Goal: Task Accomplishment & Management: Use online tool/utility

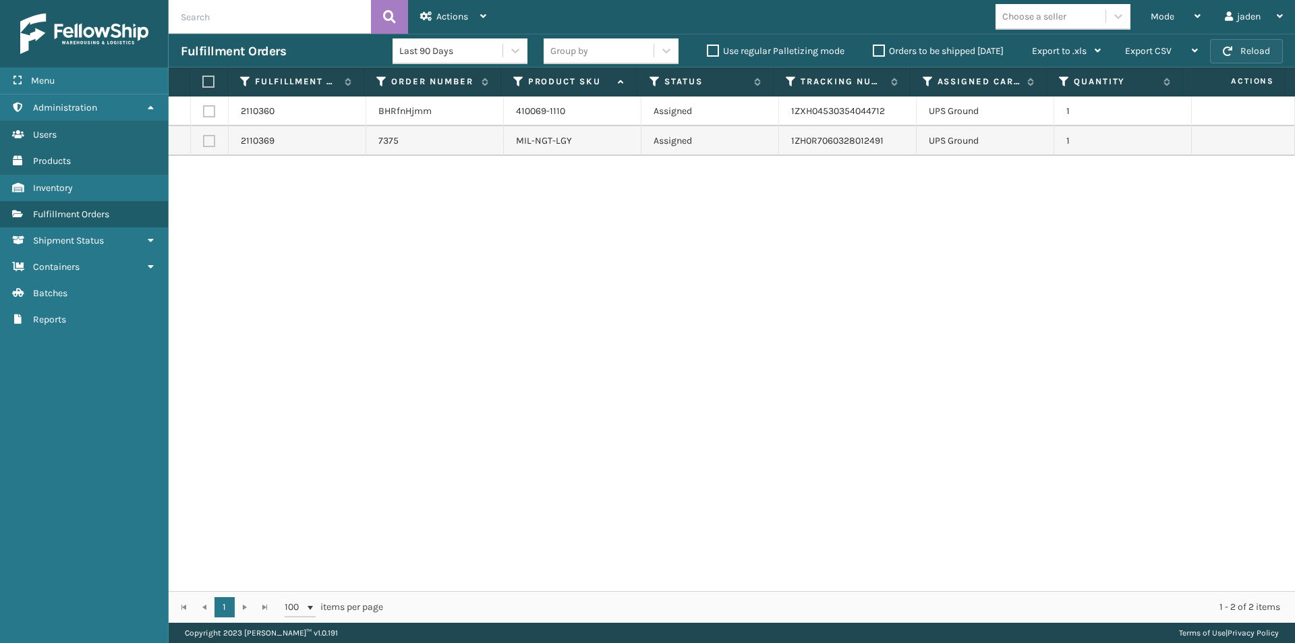
click at [1241, 61] on button "Reload" at bounding box center [1246, 51] width 73 height 24
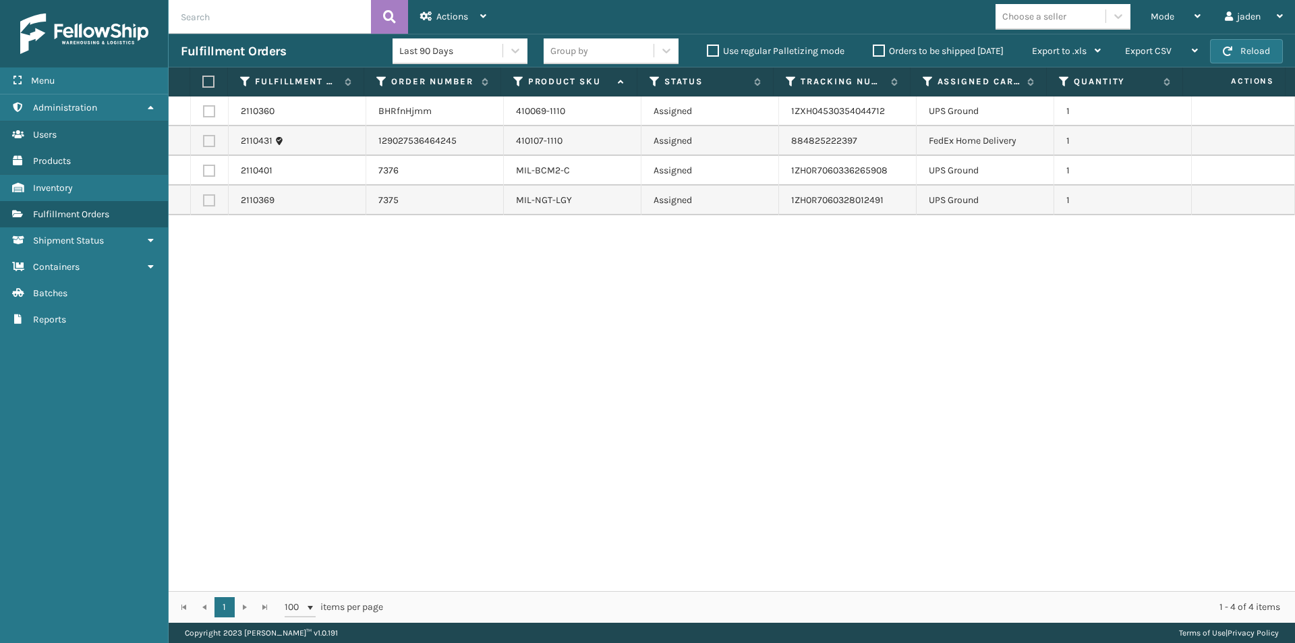
drag, startPoint x: 989, startPoint y: 291, endPoint x: 978, endPoint y: 292, distance: 10.8
drag, startPoint x: 978, startPoint y: 292, endPoint x: 681, endPoint y: 343, distance: 301.1
click at [681, 343] on div "2110360 BHRfnHjmm 410069-1110 Assigned 1ZXH04530354044712 UPS Ground 1 2110431 …" at bounding box center [732, 343] width 1126 height 494
click at [1227, 52] on span "button" at bounding box center [1227, 51] width 9 height 9
click at [1173, 14] on div "Mode" at bounding box center [1175, 17] width 50 height 34
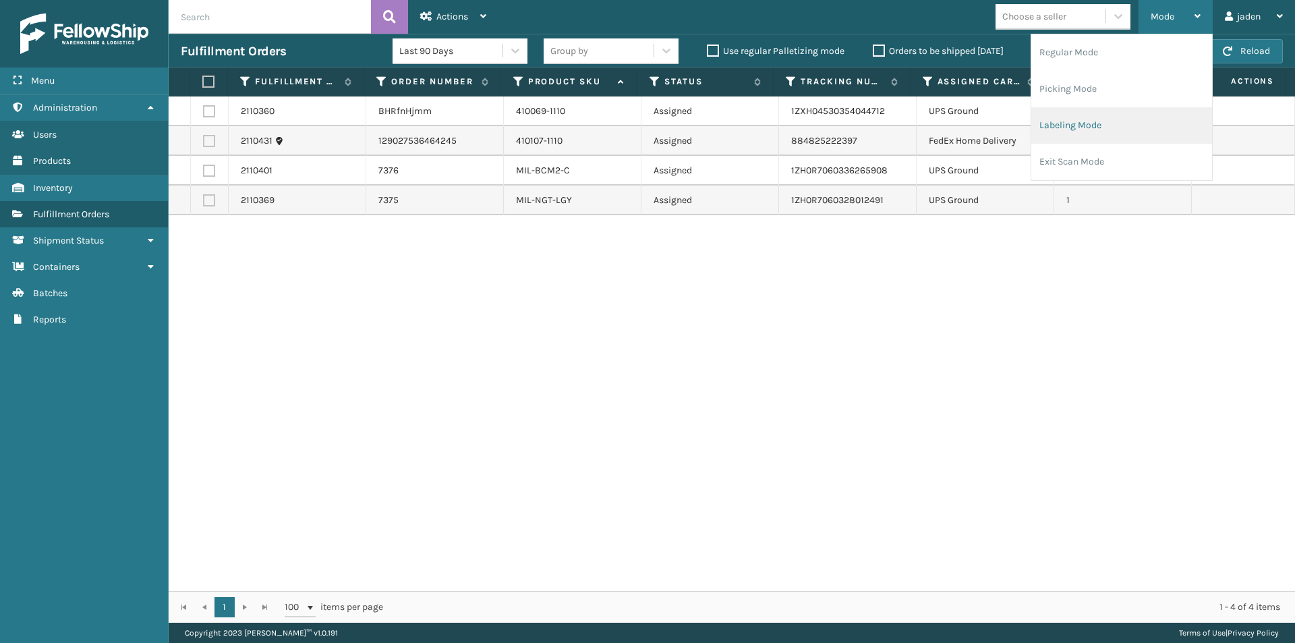
click at [1107, 112] on li "Labeling Mode" at bounding box center [1121, 125] width 181 height 36
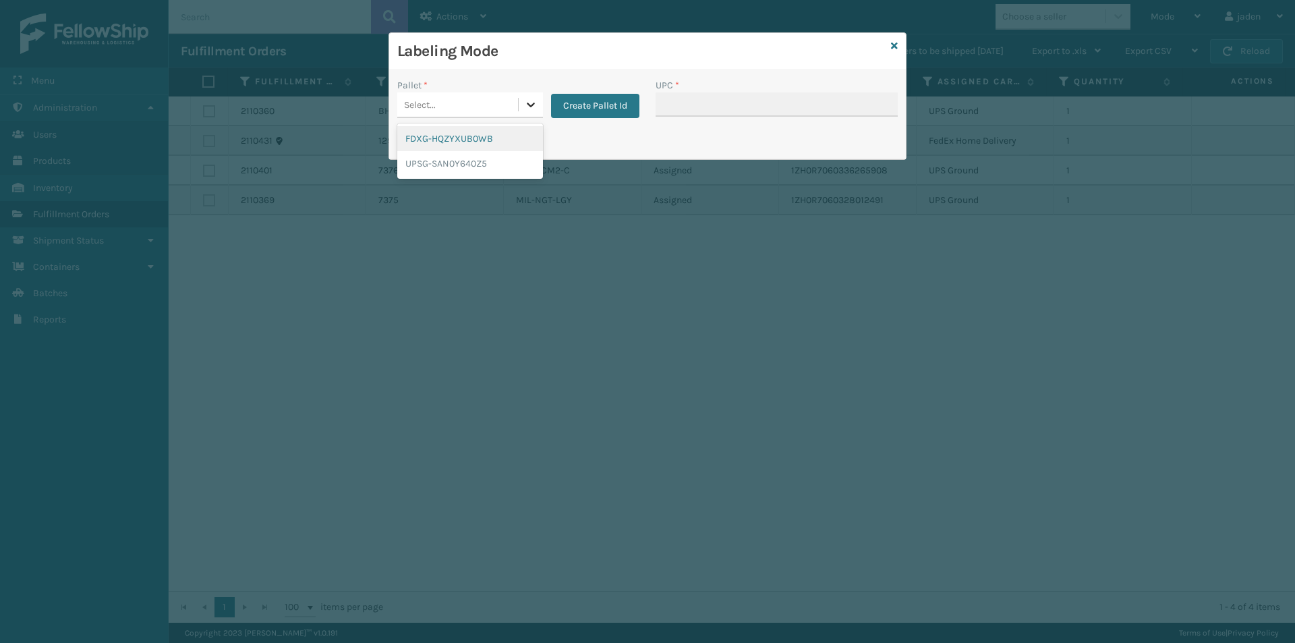
click at [525, 109] on icon at bounding box center [530, 104] width 13 height 13
click at [469, 138] on div "FDXG-HQZYXUB0WB" at bounding box center [470, 138] width 146 height 25
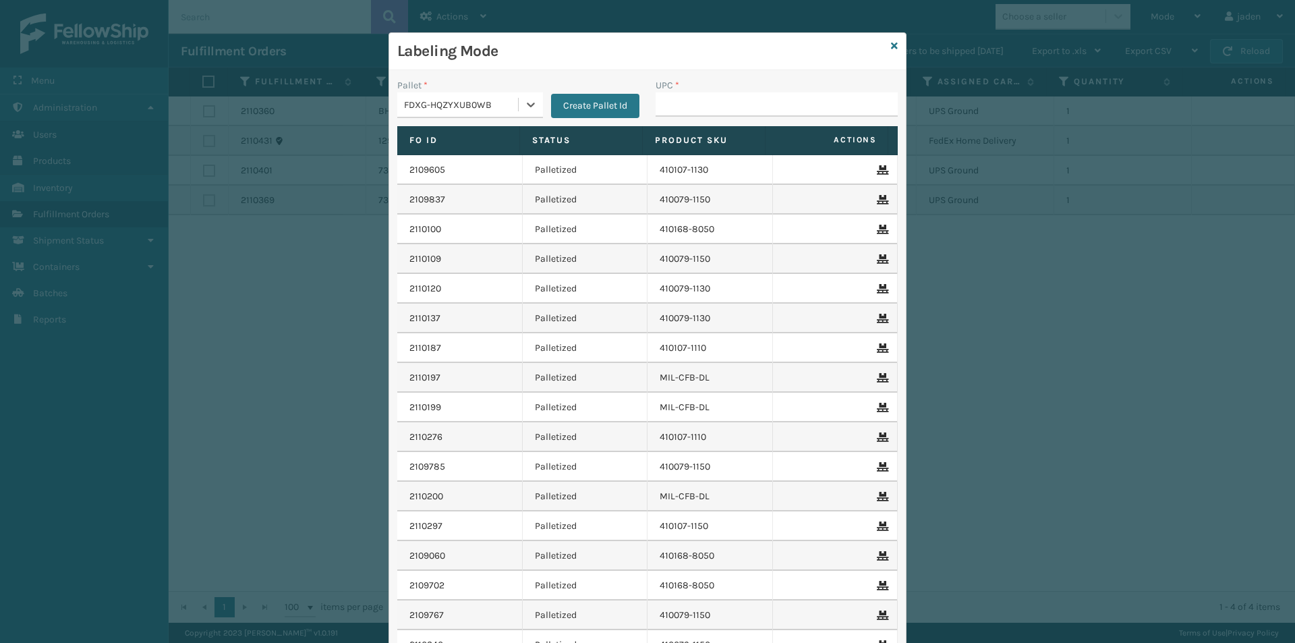
click at [746, 91] on div "UPC *" at bounding box center [776, 85] width 242 height 14
click at [741, 94] on input "UPC *" at bounding box center [776, 104] width 242 height 24
type input "410107-112"
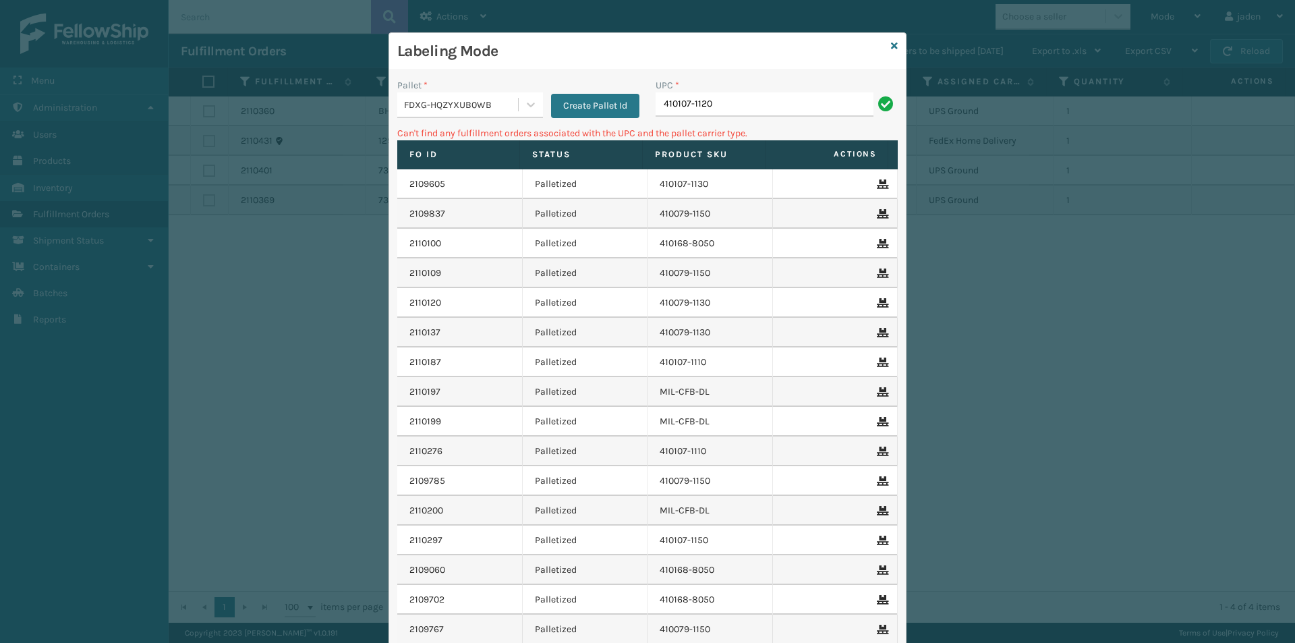
type input "410107-1120"
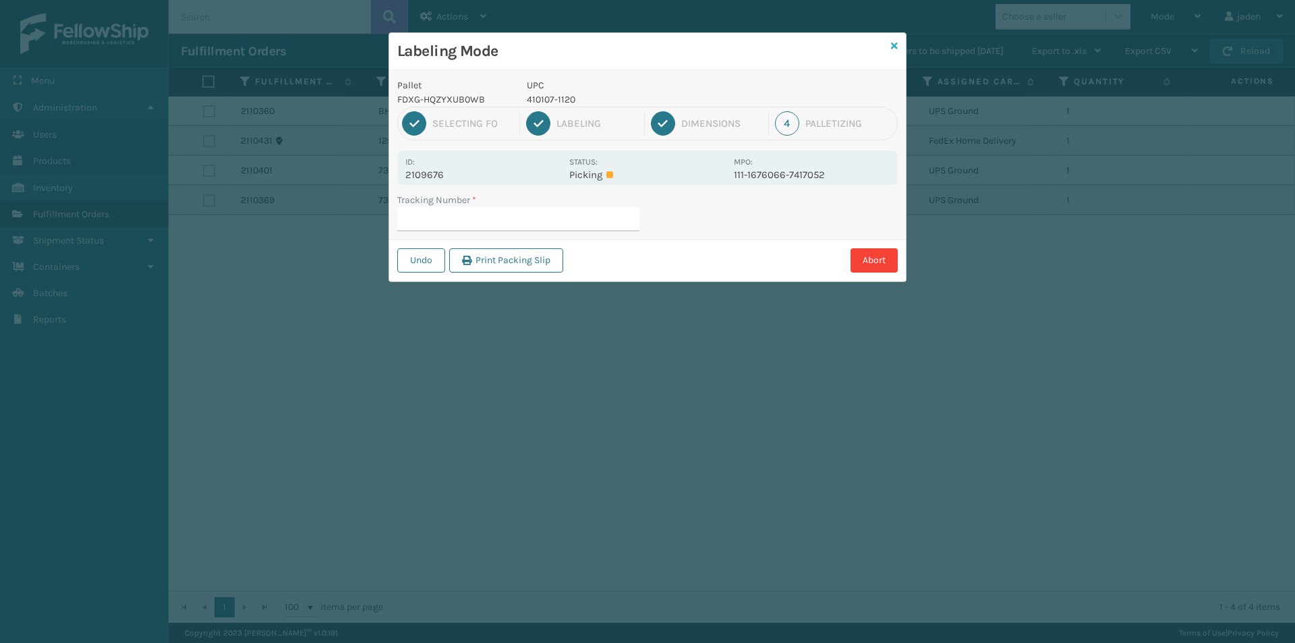
click at [894, 49] on icon at bounding box center [894, 45] width 7 height 9
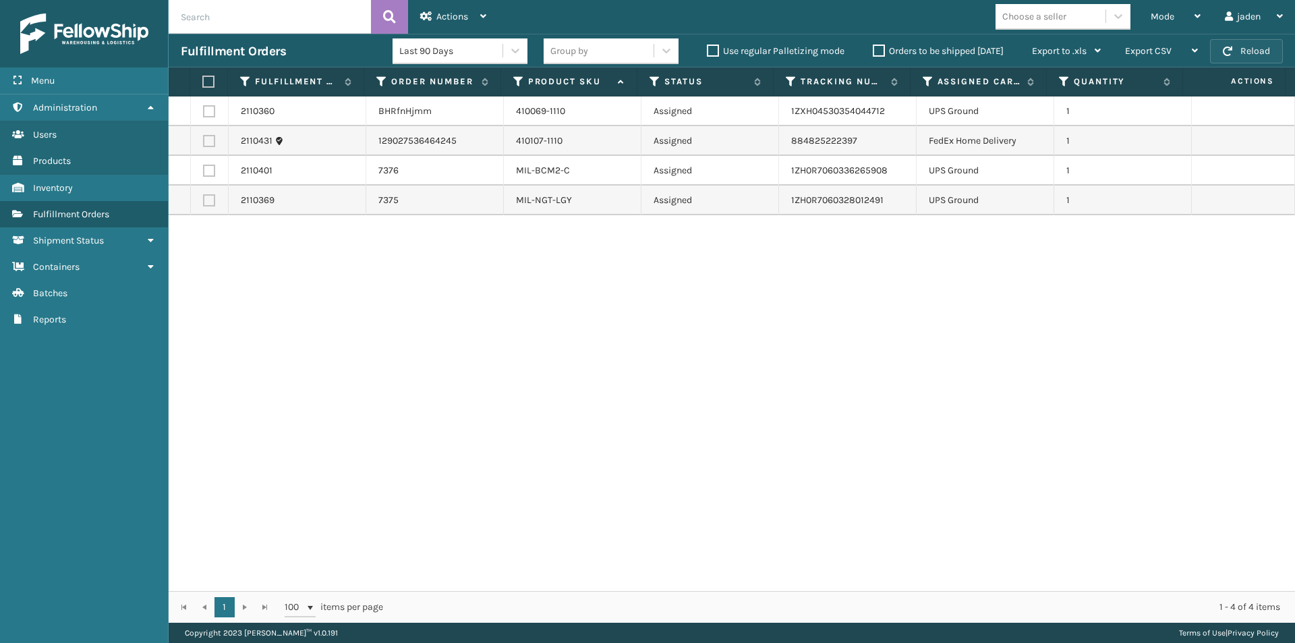
click at [1233, 47] on button "Reload" at bounding box center [1246, 51] width 73 height 24
click at [1185, 7] on div "Mode" at bounding box center [1175, 17] width 50 height 34
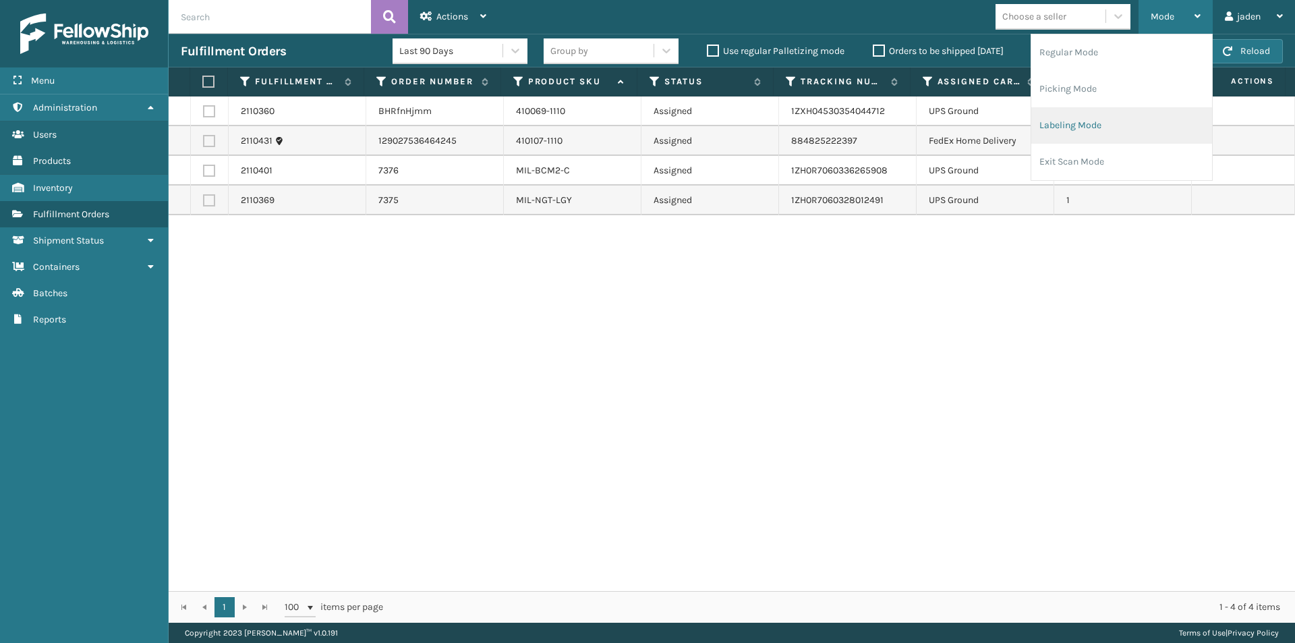
click at [1132, 123] on li "Labeling Mode" at bounding box center [1121, 125] width 181 height 36
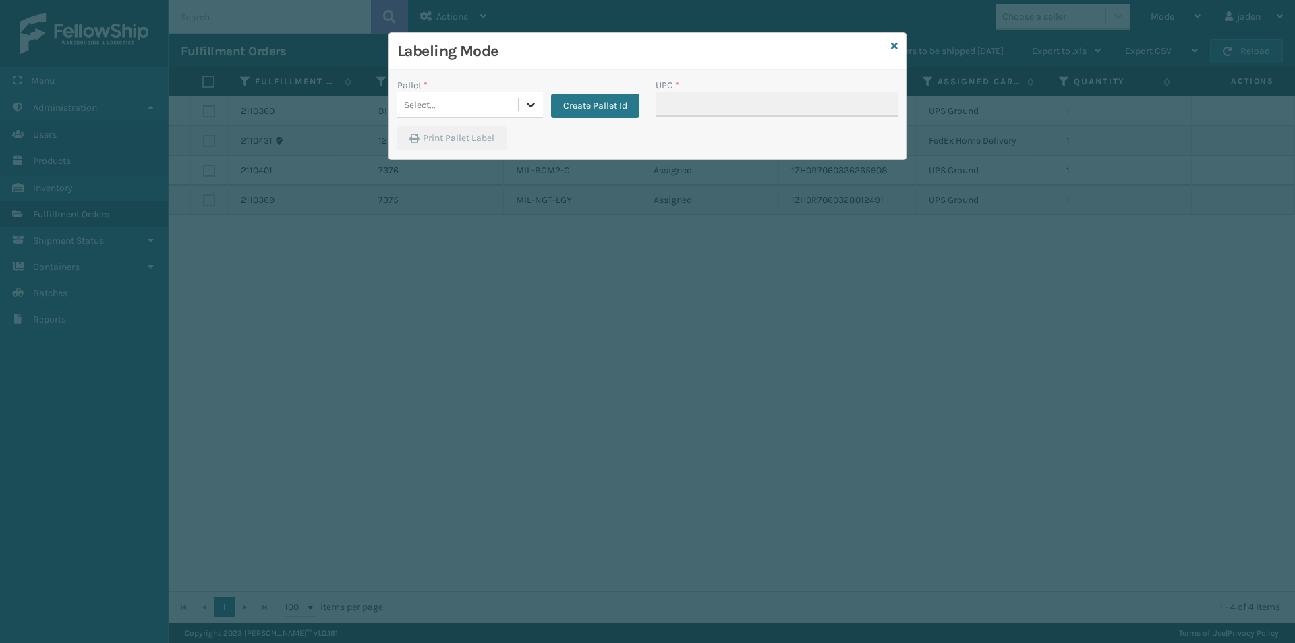
click at [527, 105] on icon at bounding box center [530, 104] width 13 height 13
click at [488, 128] on div "FDXG-HQZYXUB0WB" at bounding box center [470, 138] width 146 height 25
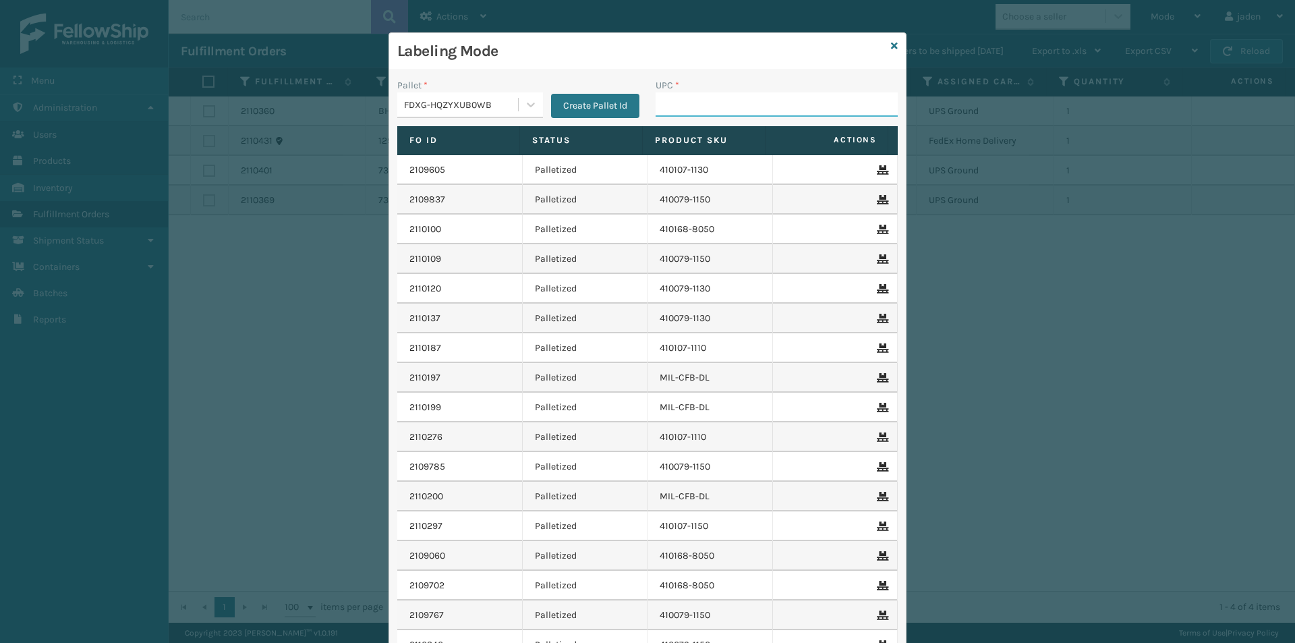
click at [669, 104] on input "UPC *" at bounding box center [776, 104] width 242 height 24
type input "410167-1150"
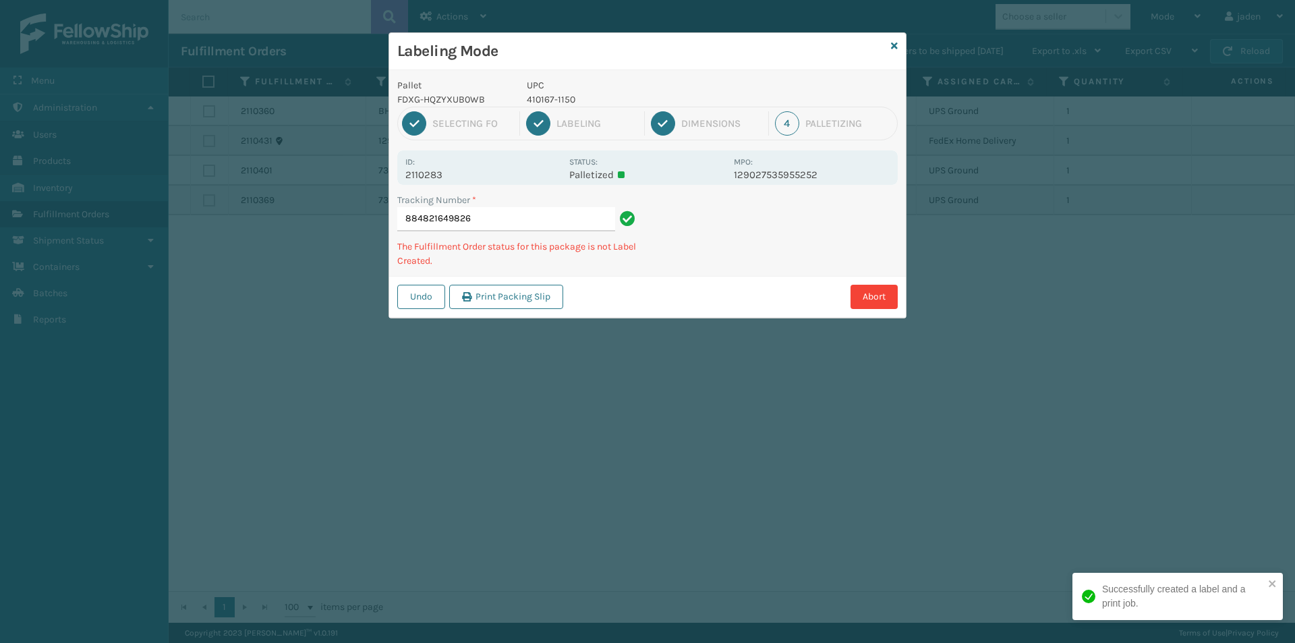
type input "8848216498264"
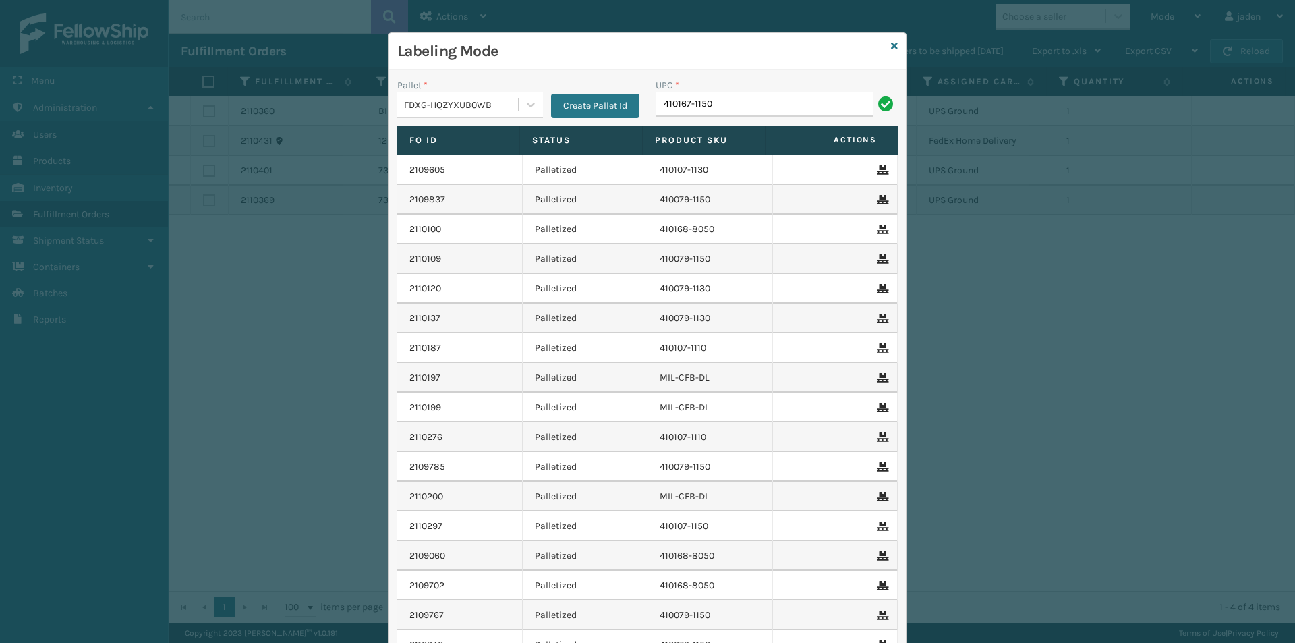
type input "410167-1150"
type input "410107-1170"
click at [709, 105] on input "UPC *" at bounding box center [776, 104] width 242 height 24
type input "080313074509"
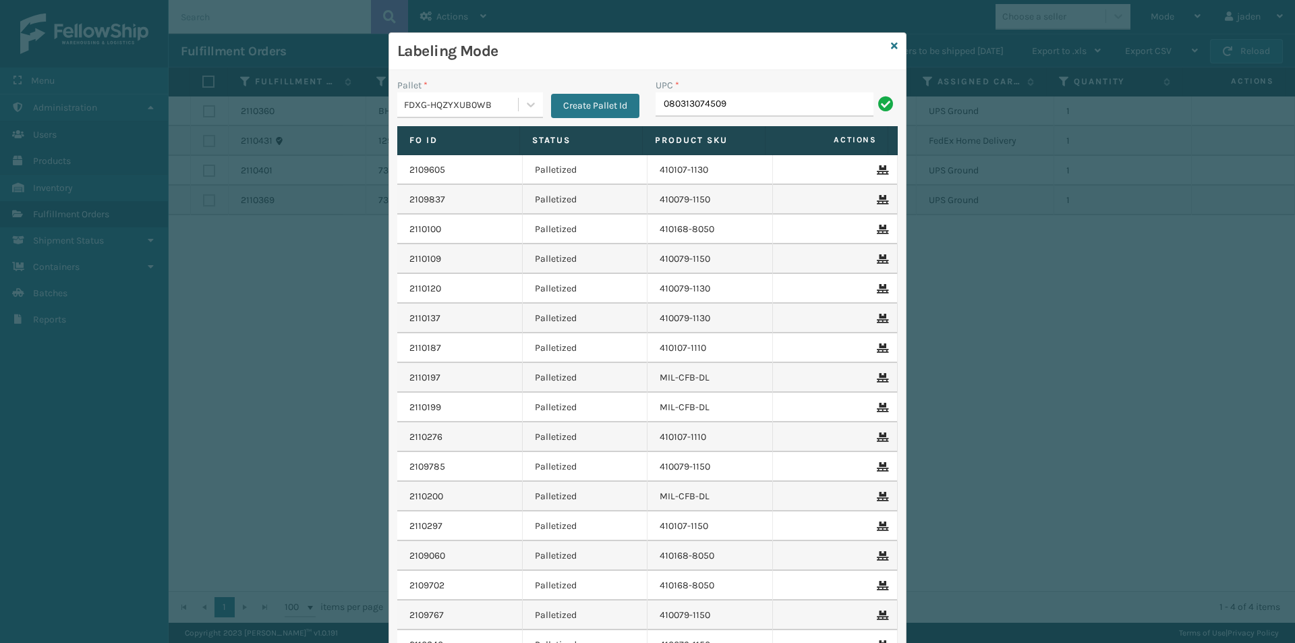
type input "080313074509"
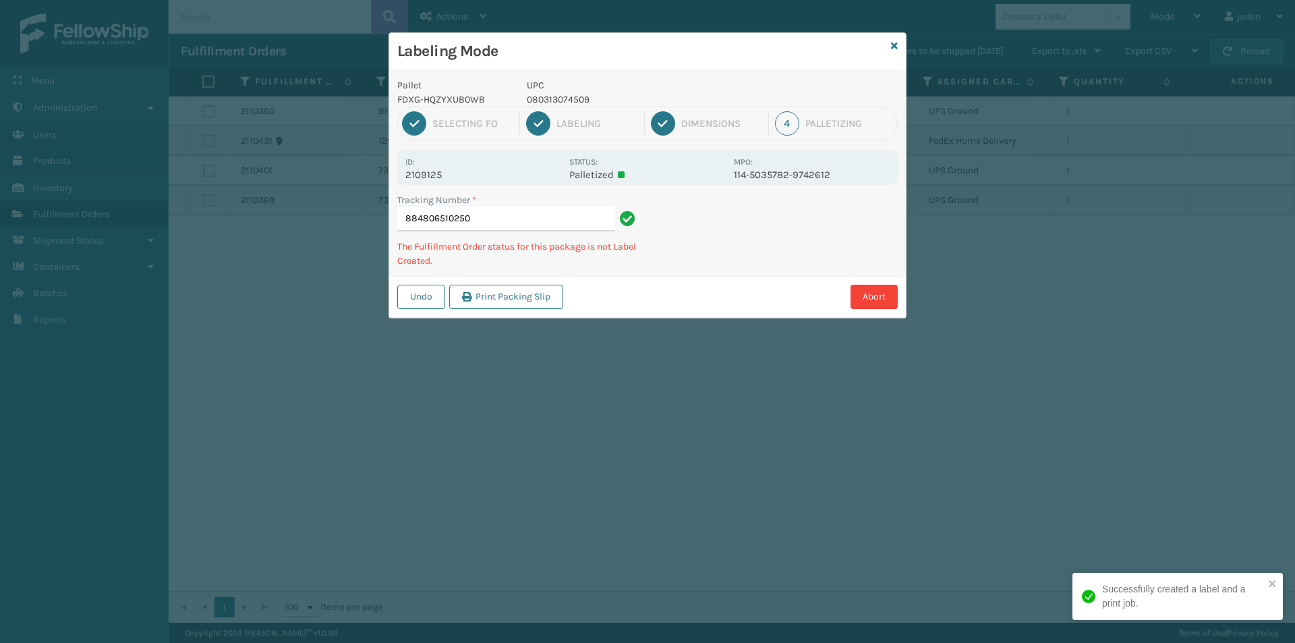
click at [553, 99] on p "080313074509" at bounding box center [626, 99] width 199 height 14
copy p "080313074509"
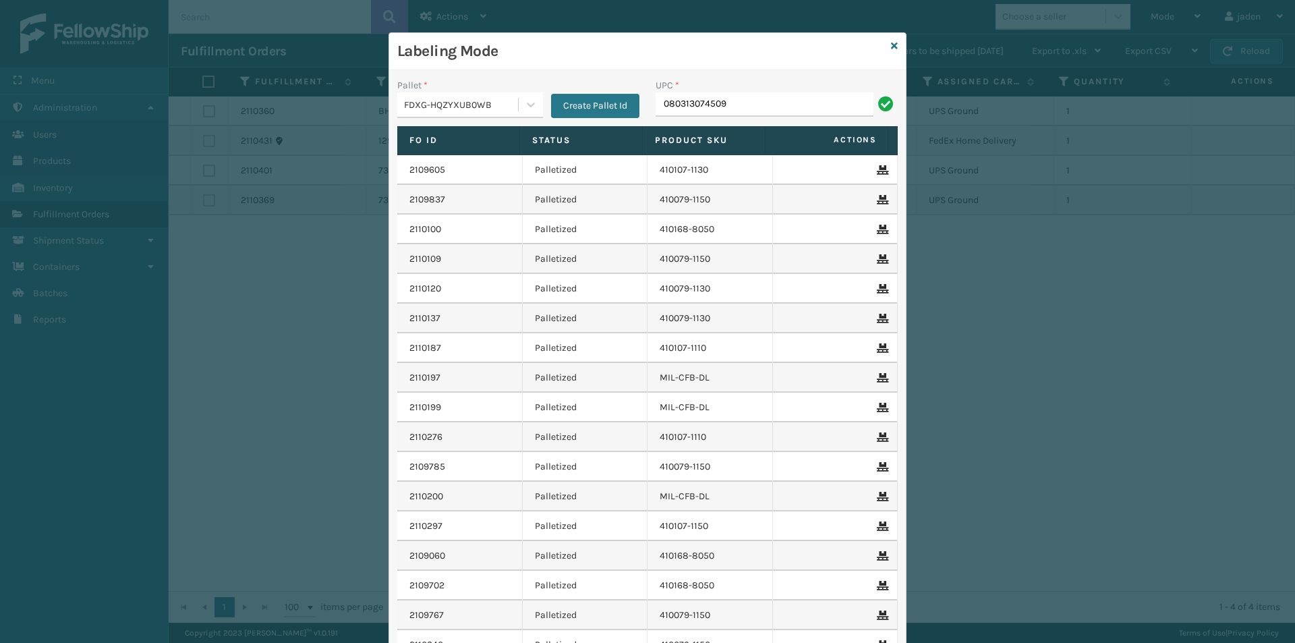
type input "080313074509"
type input "10080313096881"
type input "8409851"
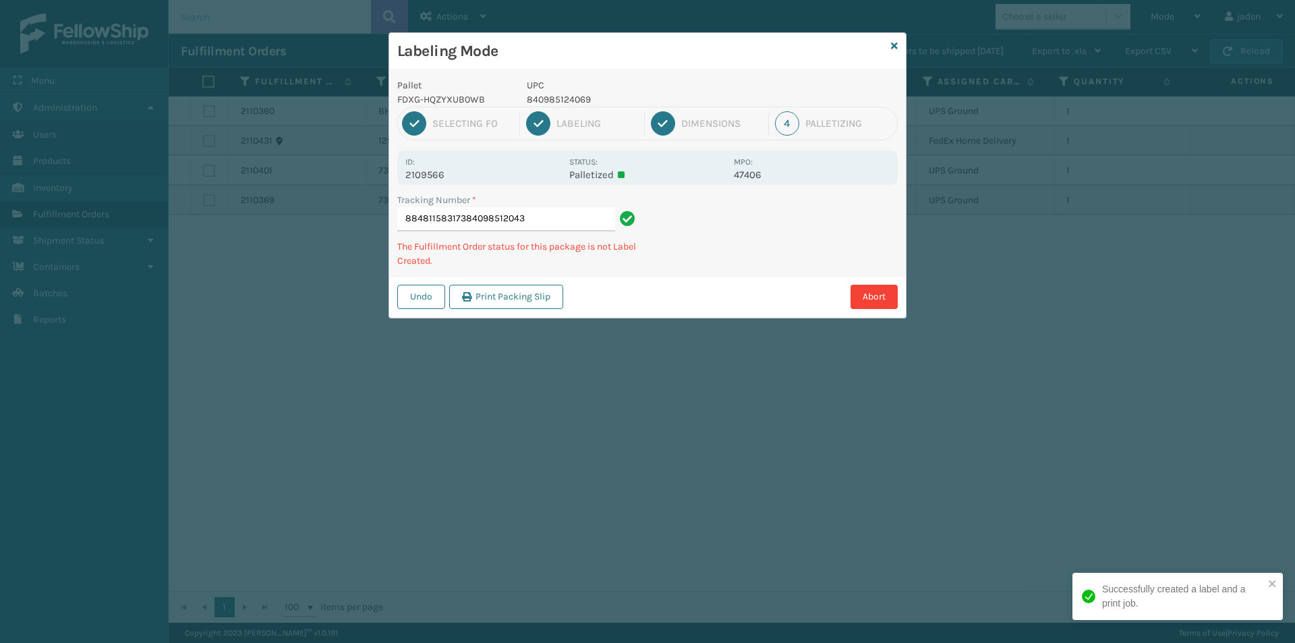
type input "884811583173840985120436"
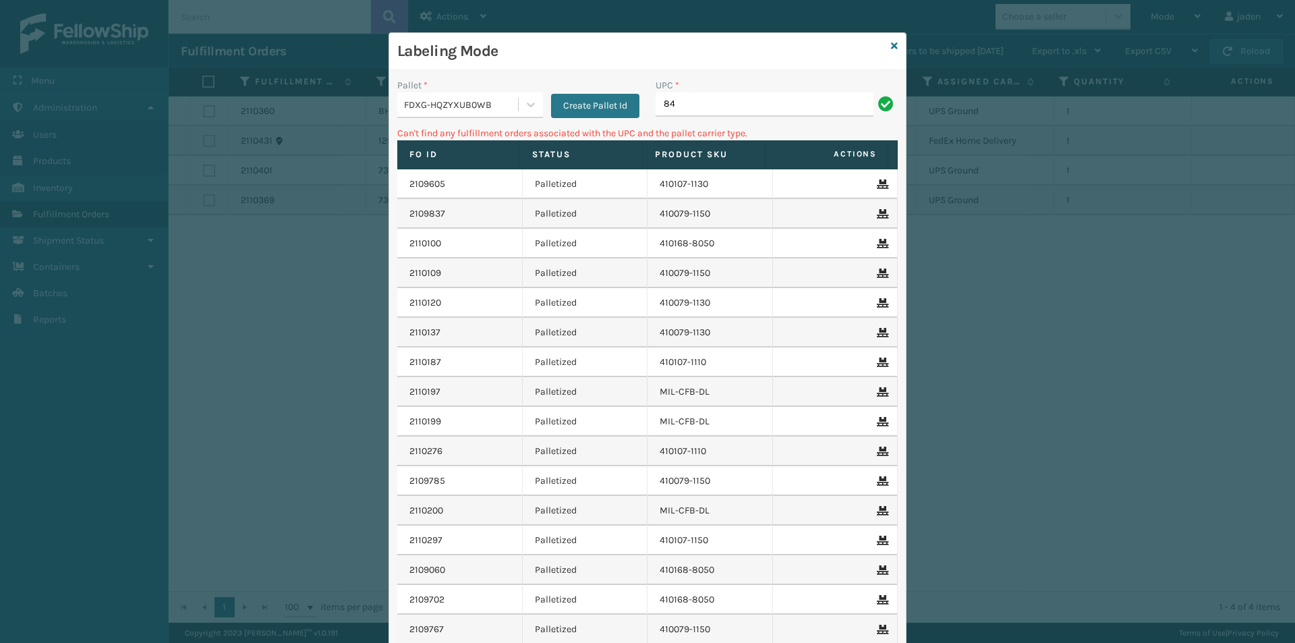
type input "8"
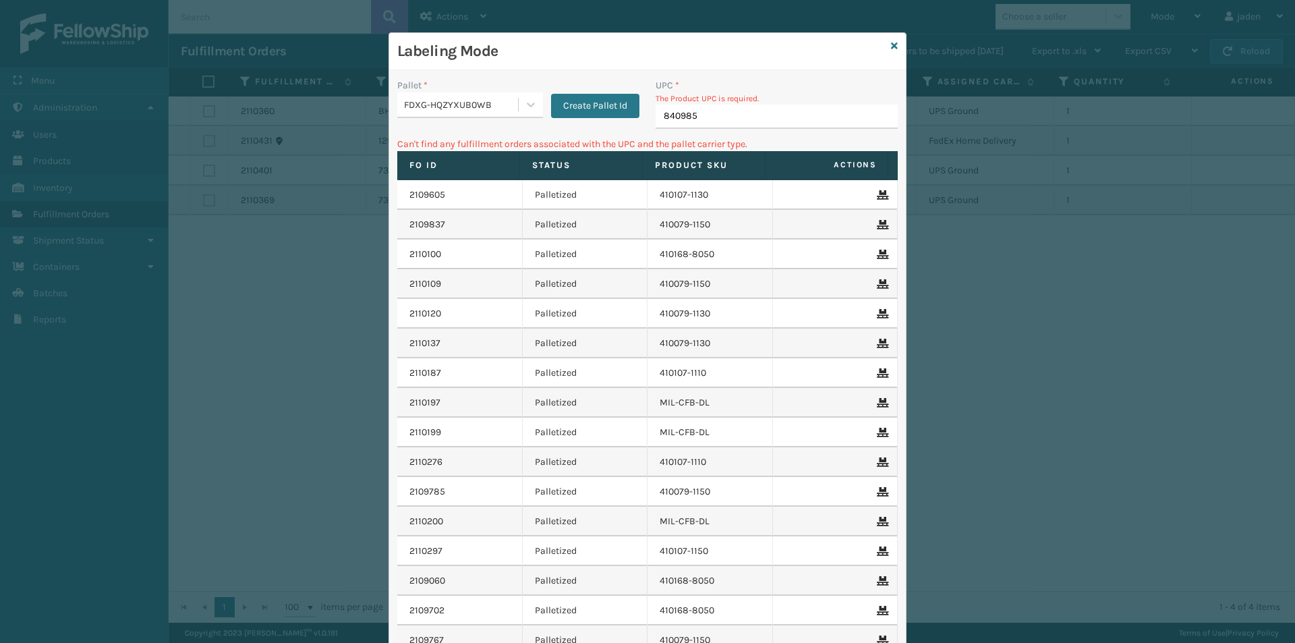
type input "8409851"
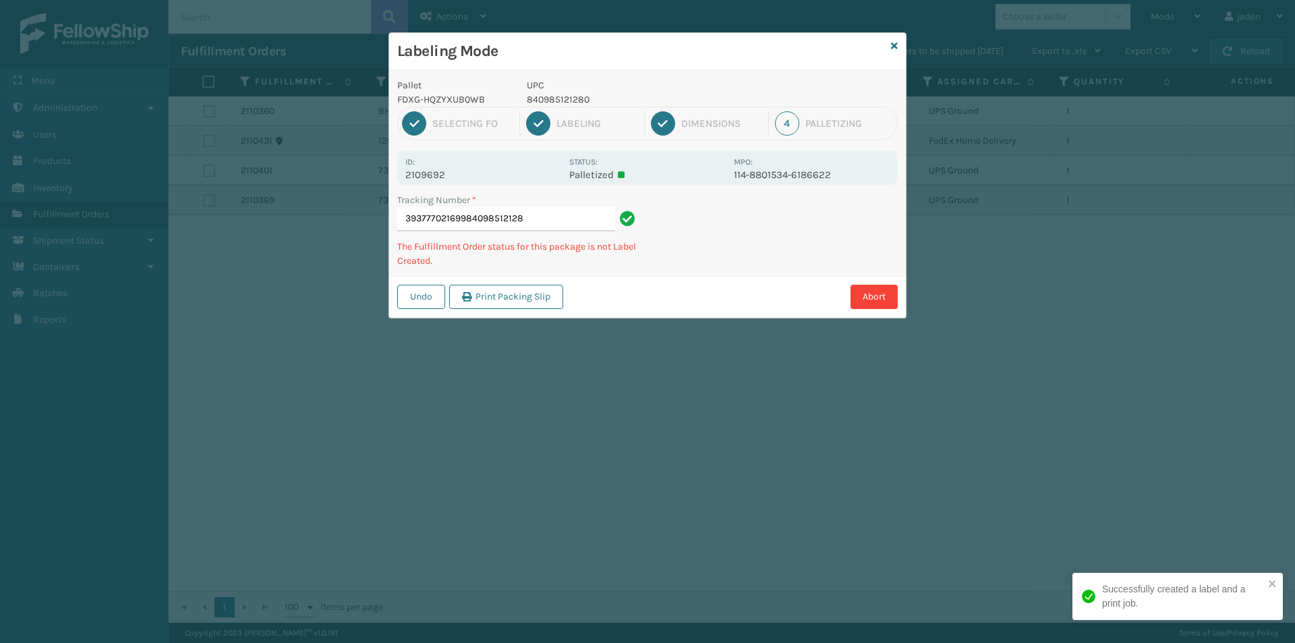
type input "393777021699840985121280"
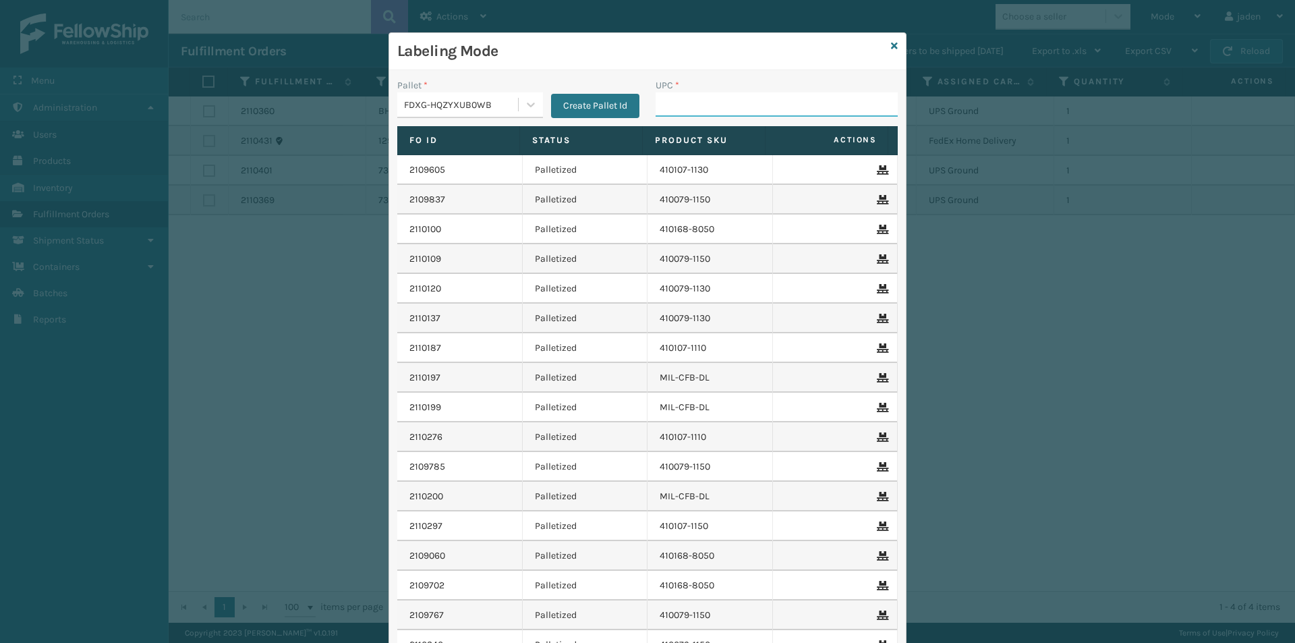
click at [752, 110] on input "UPC *" at bounding box center [776, 104] width 242 height 24
type input "840985120825"
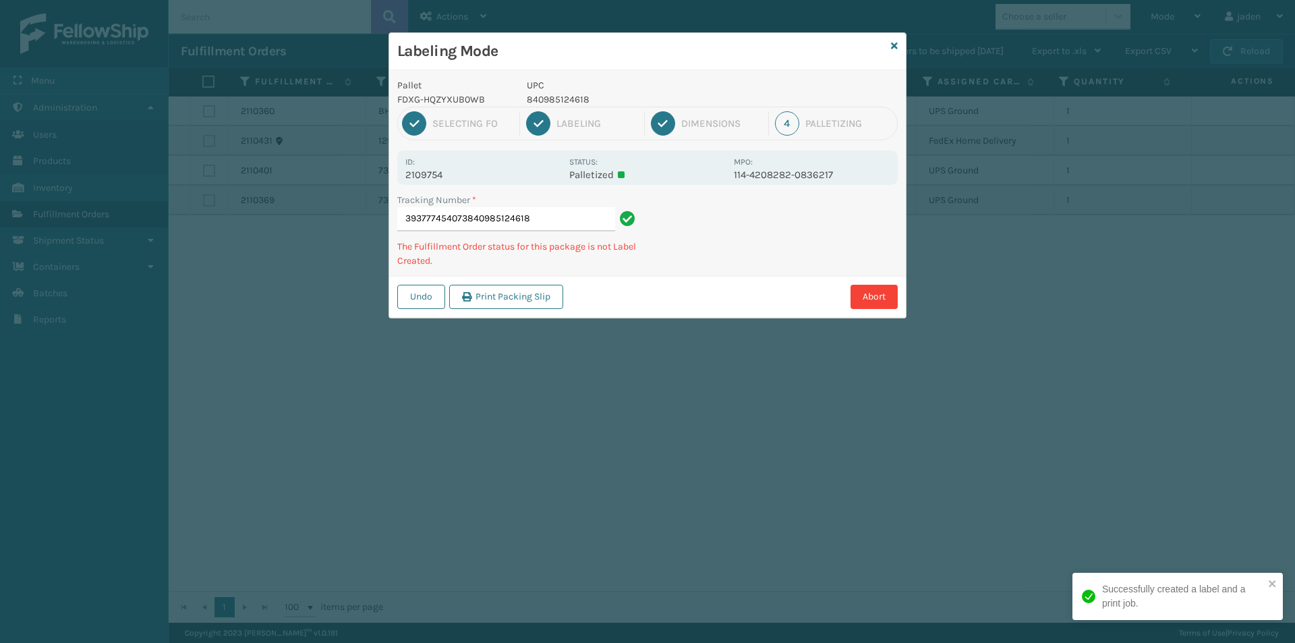
type input "393777454073840985124618"
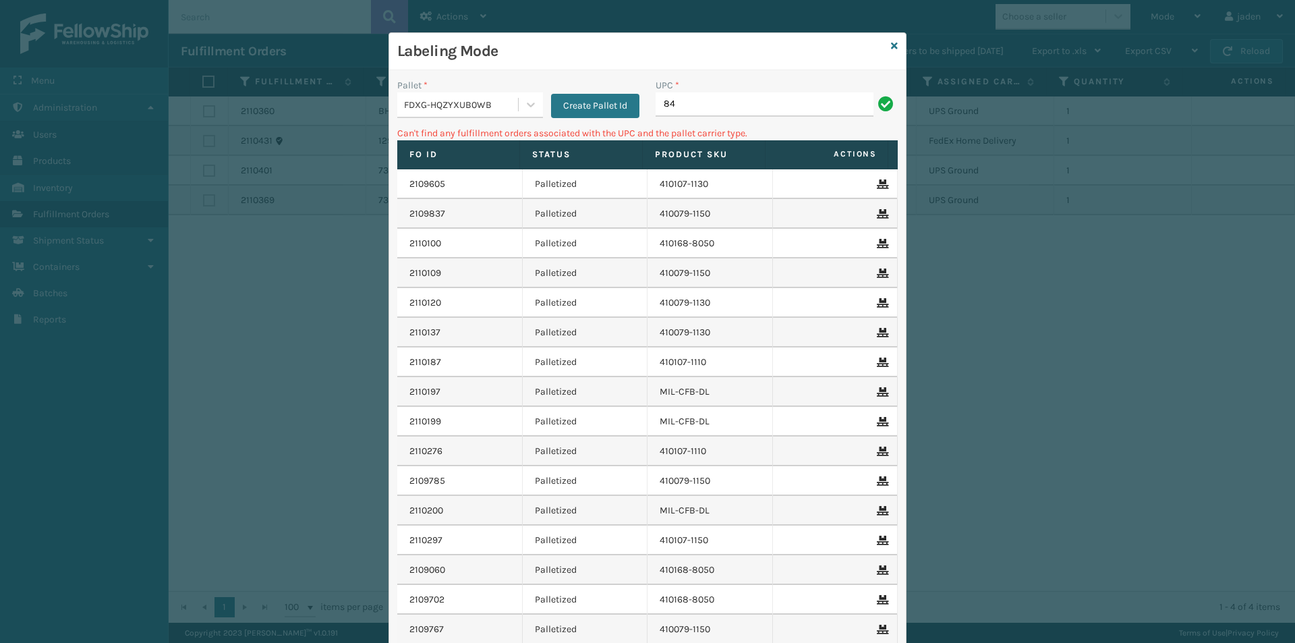
type input "8"
click at [892, 45] on icon at bounding box center [894, 45] width 7 height 9
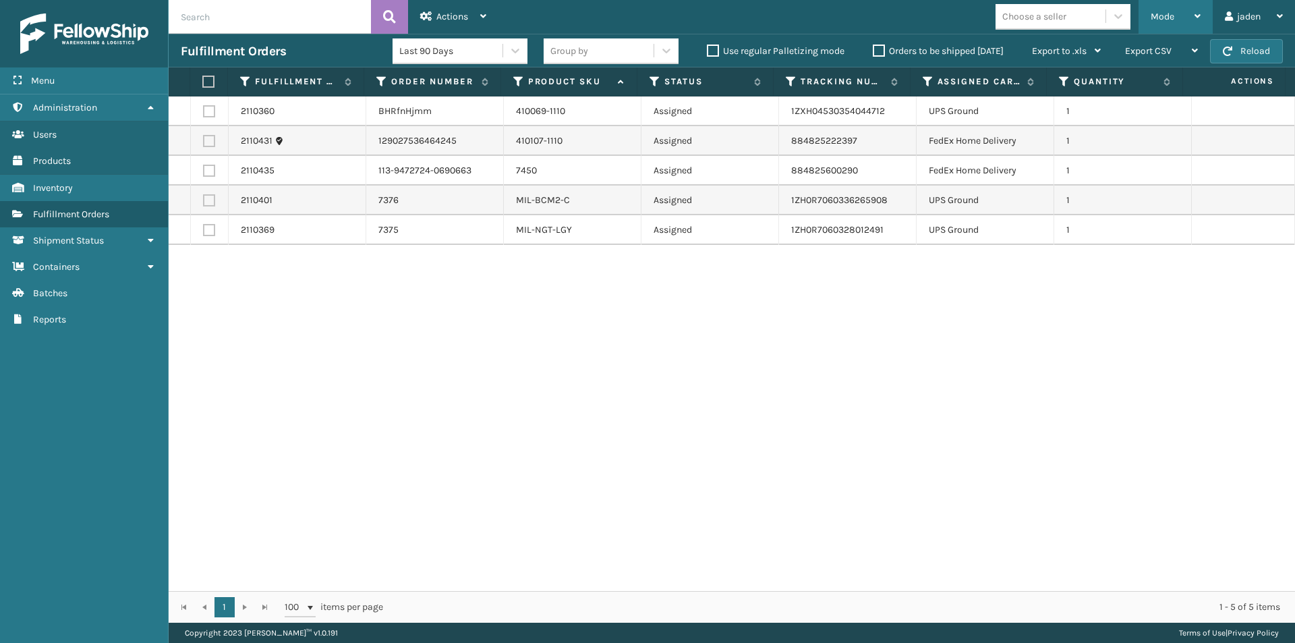
click at [1175, 15] on div "Mode" at bounding box center [1175, 17] width 50 height 34
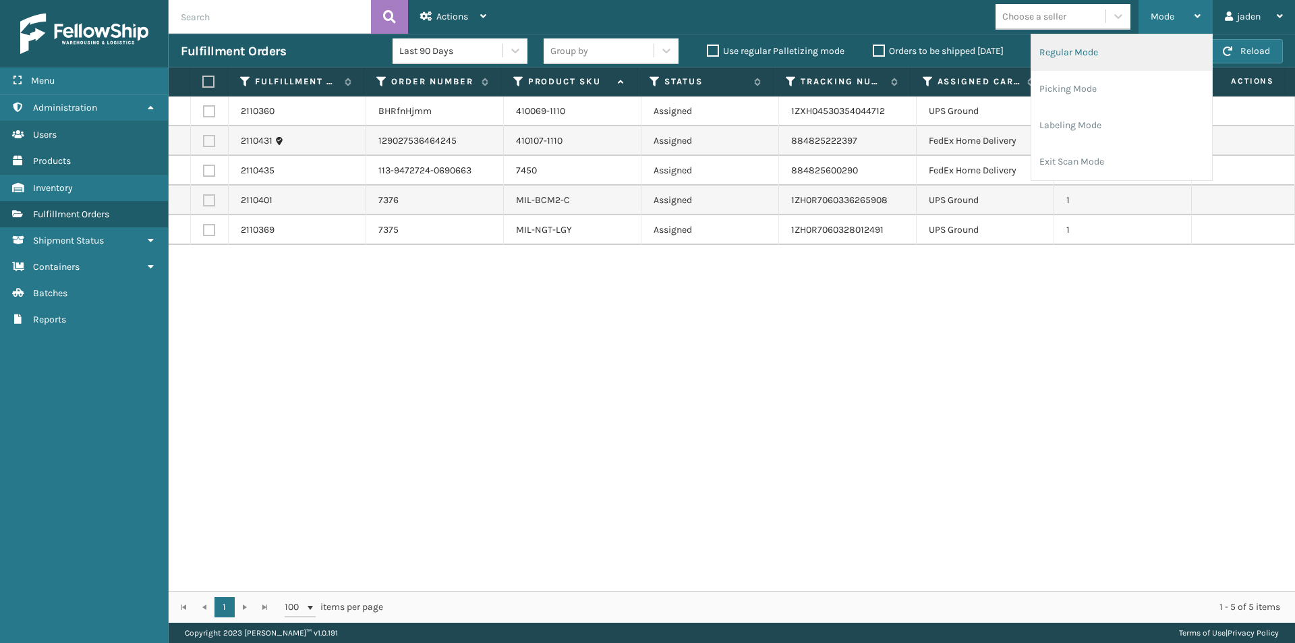
click at [1075, 53] on li "Regular Mode" at bounding box center [1121, 52] width 181 height 36
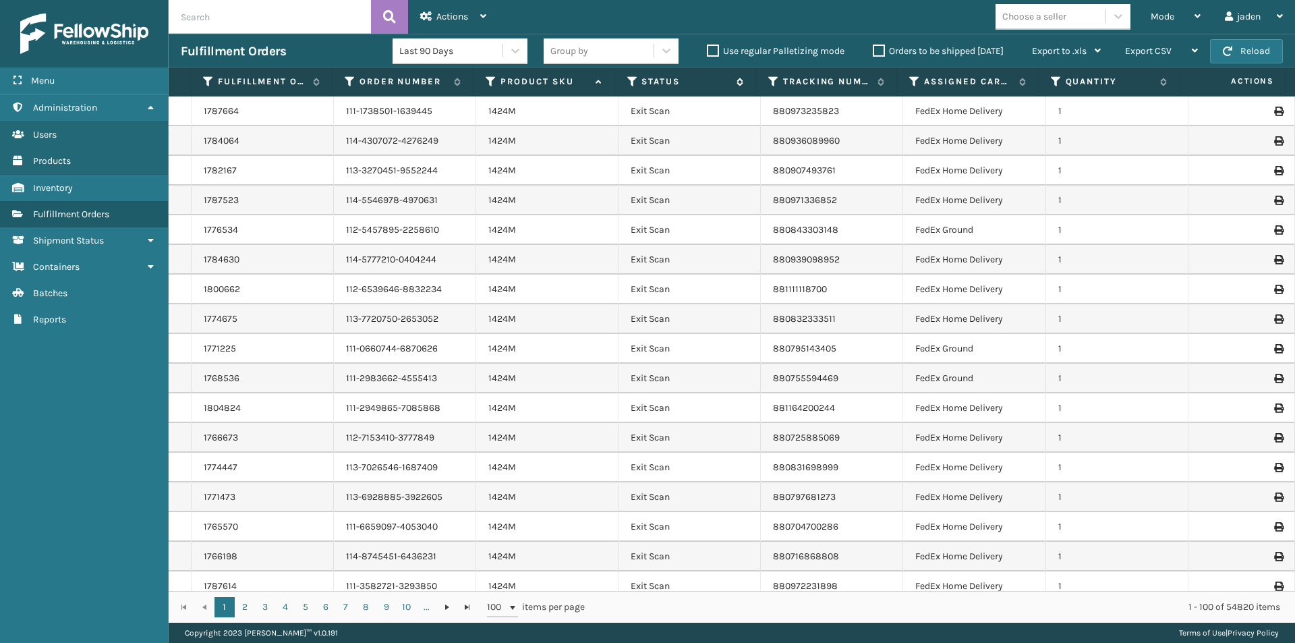
click at [628, 80] on icon at bounding box center [632, 82] width 11 height 12
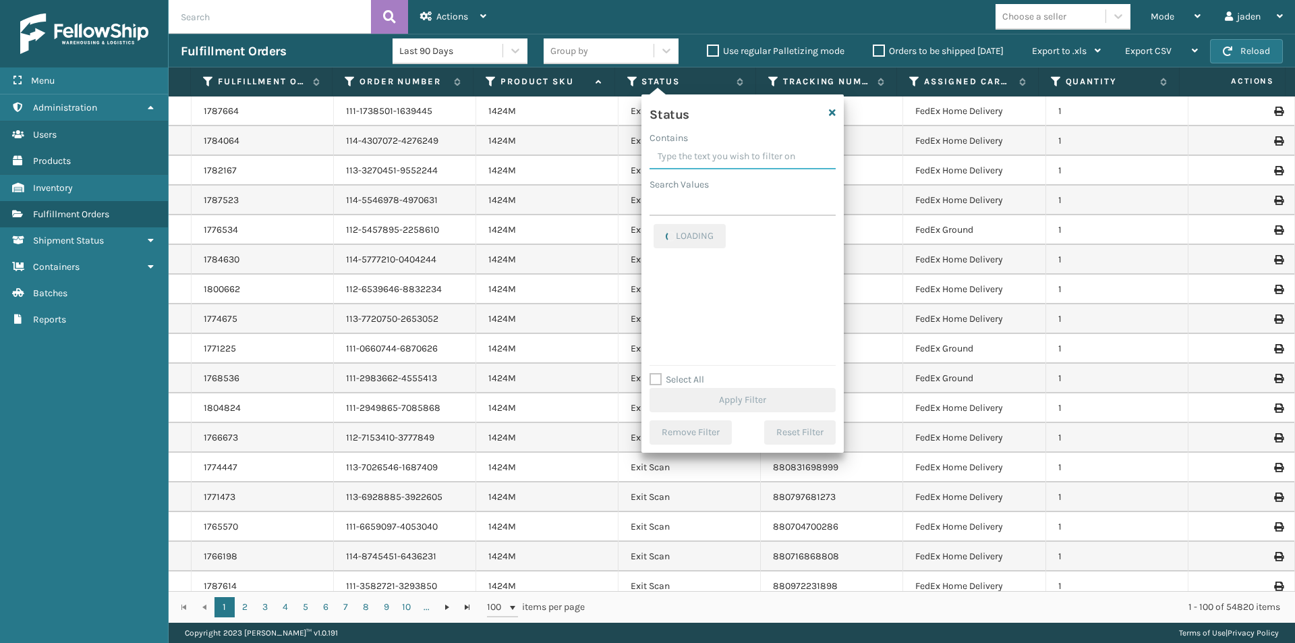
drag, startPoint x: 742, startPoint y: 144, endPoint x: 715, endPoint y: 151, distance: 28.5
click at [715, 151] on input "Contains" at bounding box center [742, 157] width 186 height 24
drag, startPoint x: 765, startPoint y: 146, endPoint x: 741, endPoint y: 142, distance: 23.9
click at [741, 142] on div "Contains" at bounding box center [742, 138] width 186 height 14
drag, startPoint x: 763, startPoint y: 158, endPoint x: 744, endPoint y: 155, distance: 19.8
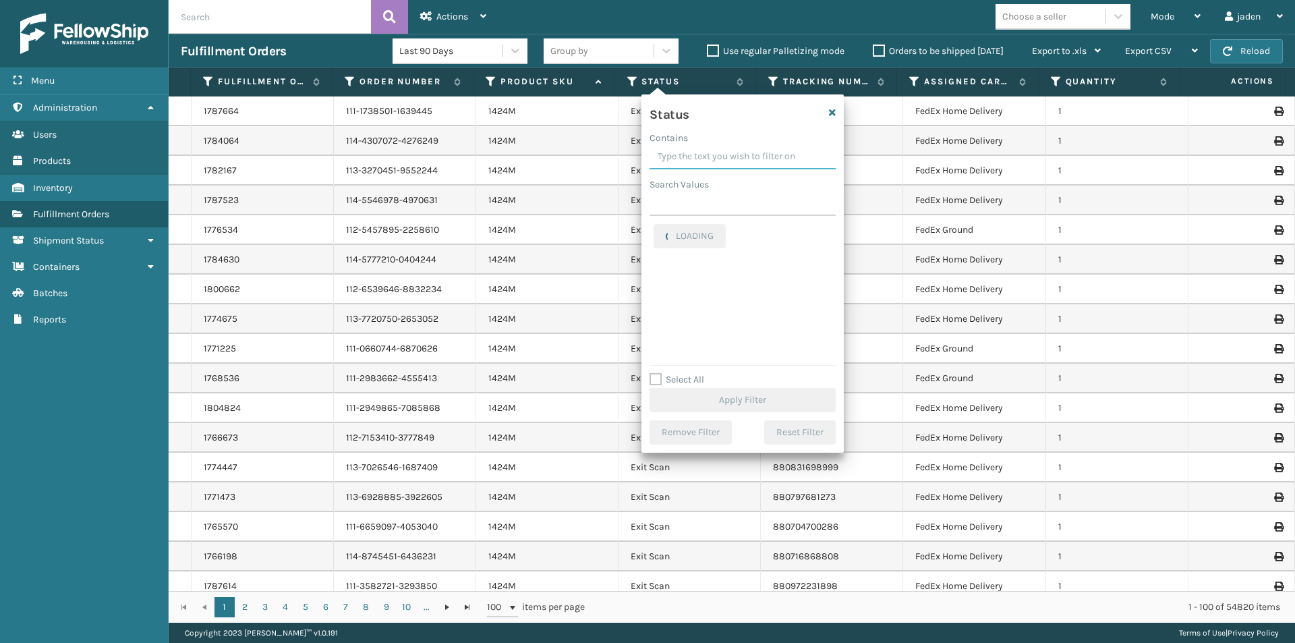
click at [744, 155] on input "Contains" at bounding box center [742, 157] width 186 height 24
click at [656, 291] on label "Picking" at bounding box center [677, 293] width 48 height 11
click at [654, 291] on input "Picking" at bounding box center [653, 290] width 1 height 9
checkbox input "true"
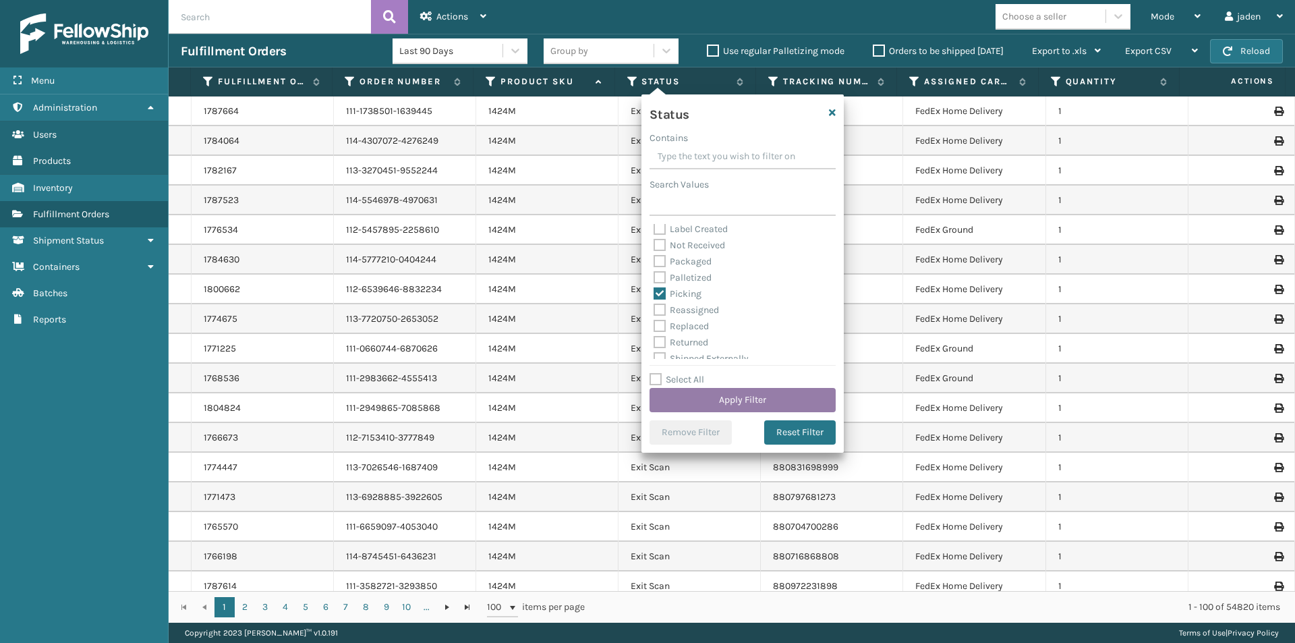
click at [722, 407] on button "Apply Filter" at bounding box center [742, 400] width 186 height 24
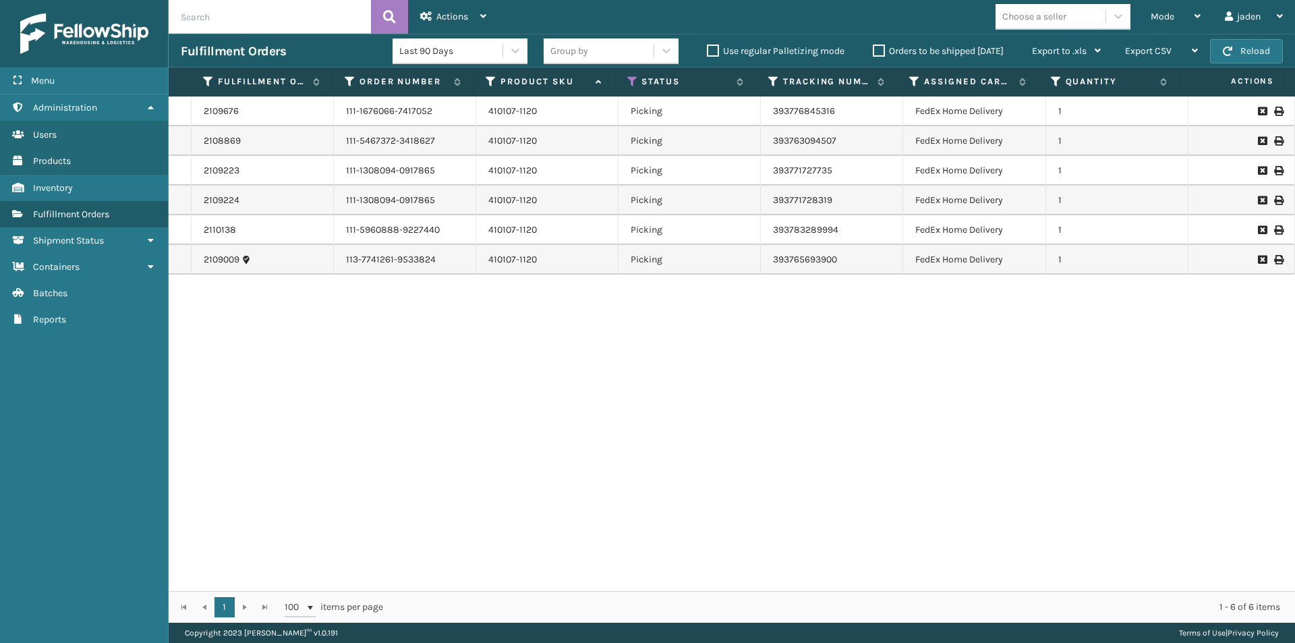
drag, startPoint x: 916, startPoint y: 388, endPoint x: 616, endPoint y: 383, distance: 300.1
click at [616, 383] on div "2109676 111-1676066-7417052 410107-1120 Picking 393776845316 FedEx Home Deliver…" at bounding box center [732, 343] width 1126 height 494
drag, startPoint x: 907, startPoint y: 390, endPoint x: 887, endPoint y: 387, distance: 19.7
drag, startPoint x: 887, startPoint y: 387, endPoint x: 599, endPoint y: 373, distance: 289.0
click at [602, 400] on div "2109676 111-1676066-7417052 410107-1120 Picking 393776845316 FedEx Home Deliver…" at bounding box center [732, 343] width 1126 height 494
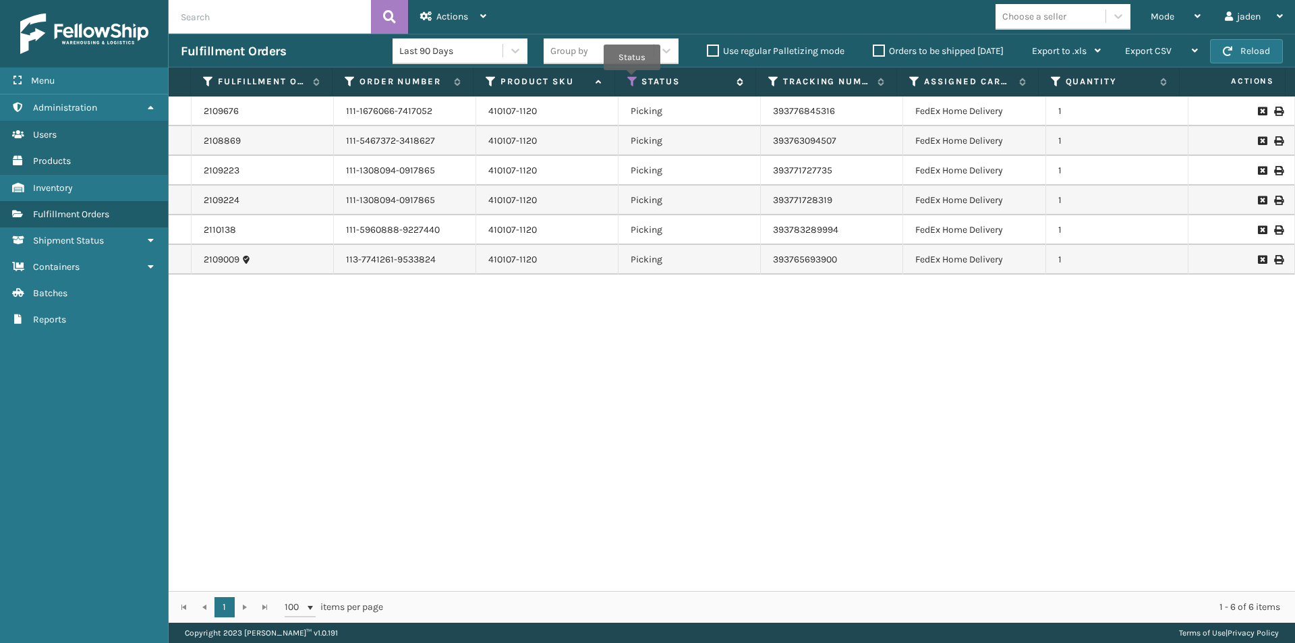
click at [632, 80] on icon at bounding box center [632, 82] width 11 height 12
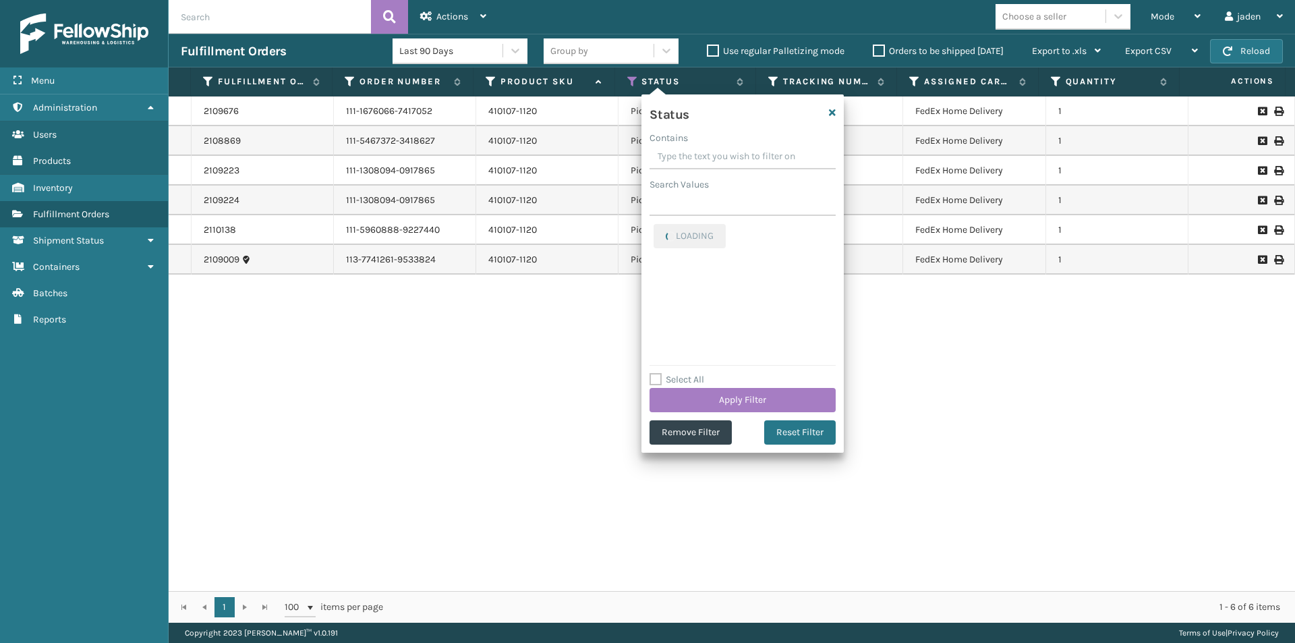
drag, startPoint x: 775, startPoint y: 152, endPoint x: 736, endPoint y: 142, distance: 39.6
click at [736, 142] on div "Contains" at bounding box center [742, 138] width 186 height 14
drag, startPoint x: 755, startPoint y: 155, endPoint x: 736, endPoint y: 154, distance: 19.6
click at [736, 154] on input "Contains" at bounding box center [742, 157] width 186 height 24
click at [655, 234] on label "Picking" at bounding box center [677, 231] width 48 height 11
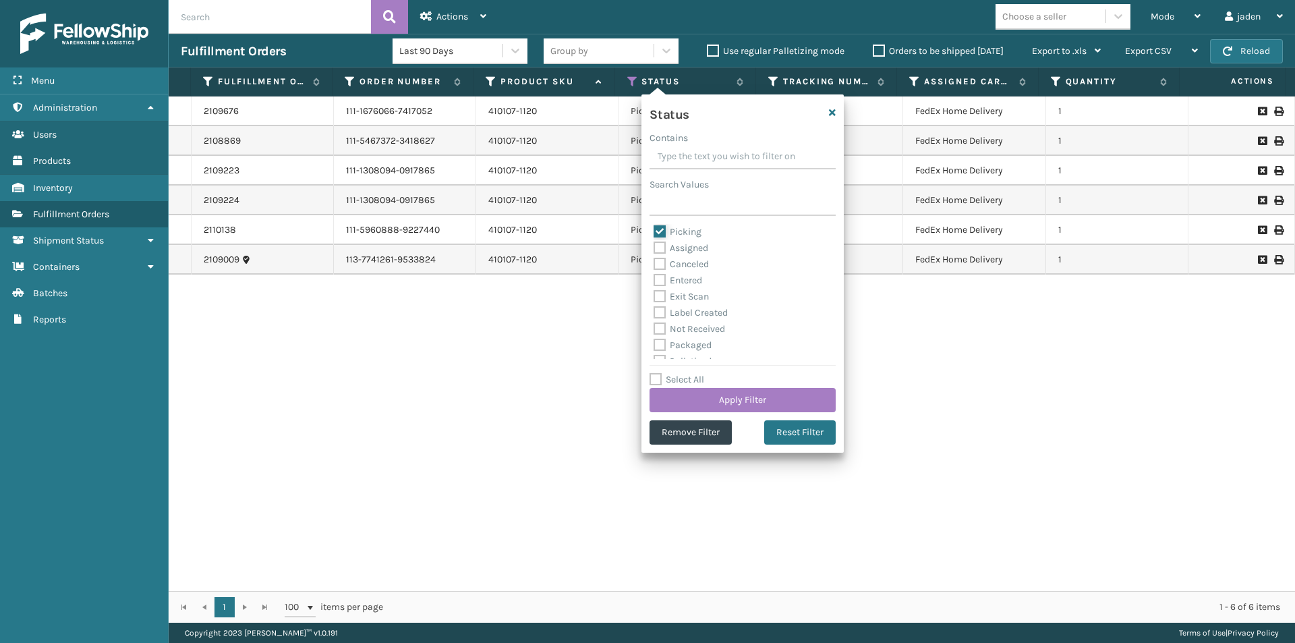
click at [654, 233] on input "Picking" at bounding box center [653, 228] width 1 height 9
checkbox input "false"
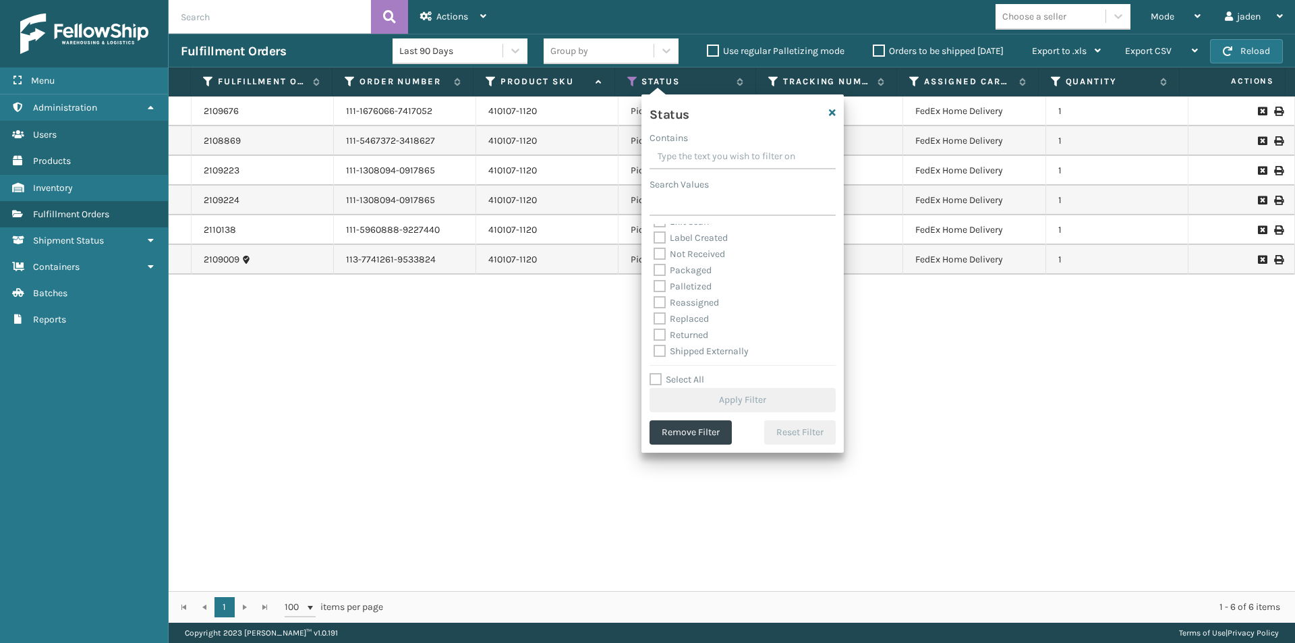
scroll to position [76, 0]
click at [659, 283] on label "Palletized" at bounding box center [682, 285] width 58 height 11
click at [654, 283] on input "Palletized" at bounding box center [653, 282] width 1 height 9
checkbox input "true"
click at [722, 402] on button "Apply Filter" at bounding box center [742, 400] width 186 height 24
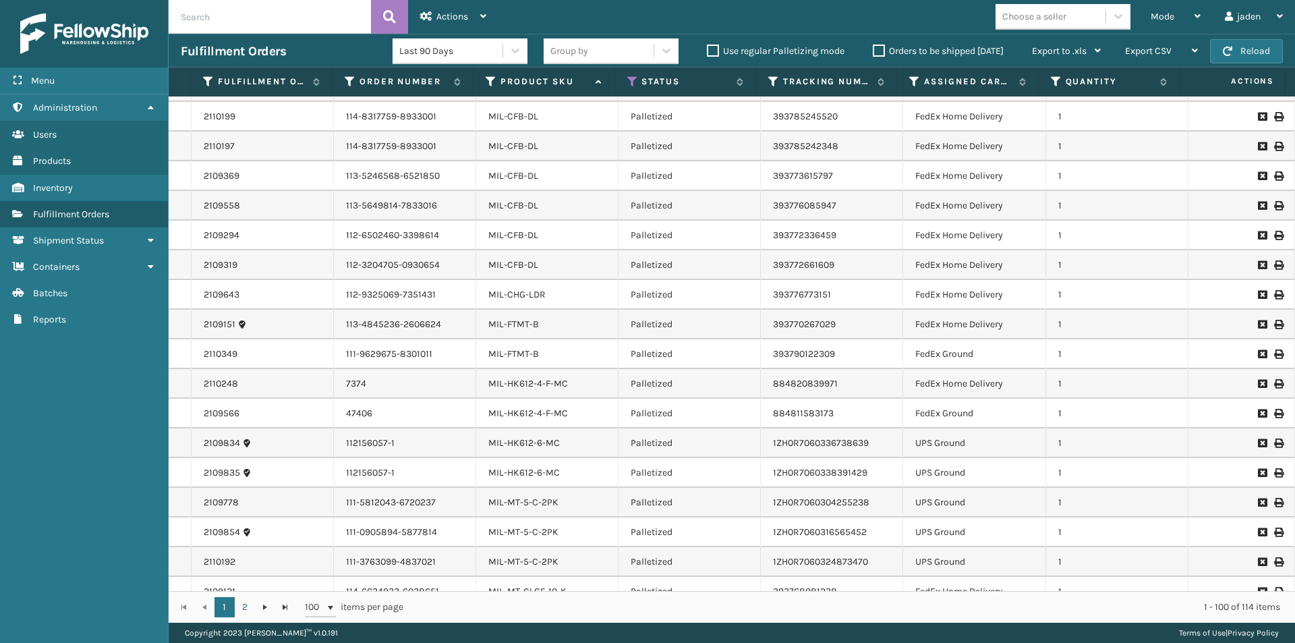
scroll to position [2473, 0]
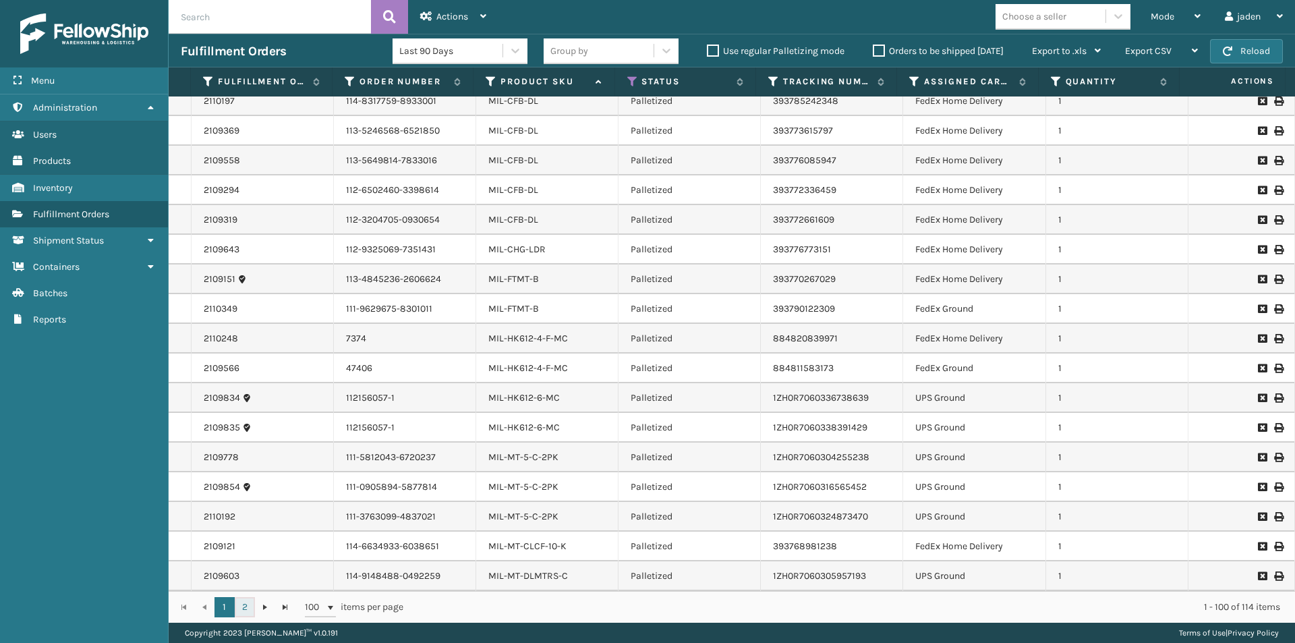
click at [243, 609] on link "2" at bounding box center [245, 607] width 20 height 20
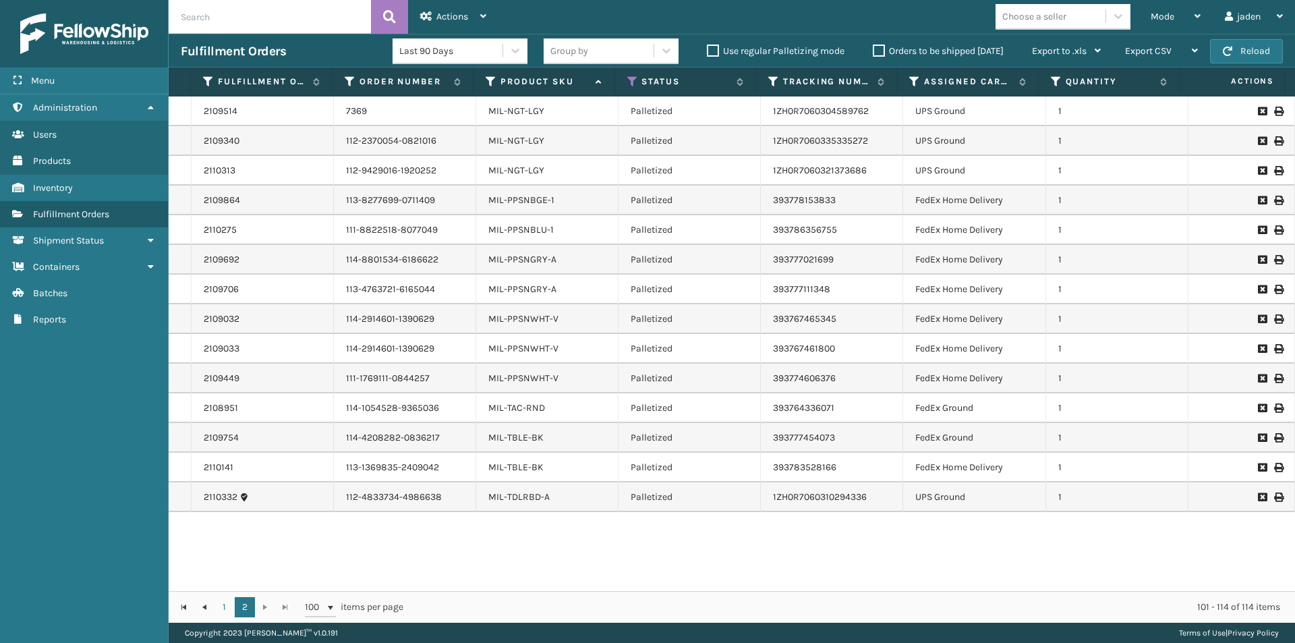
drag, startPoint x: 707, startPoint y: 554, endPoint x: 642, endPoint y: 548, distance: 65.0
click at [642, 548] on div "2109514 7369 MIL-NGT-LGY Palletized 1ZH0R7060304589762 UPS Ground 1 2109340 112…" at bounding box center [732, 343] width 1126 height 494
click at [1162, 20] on span "Mode" at bounding box center [1162, 16] width 24 height 11
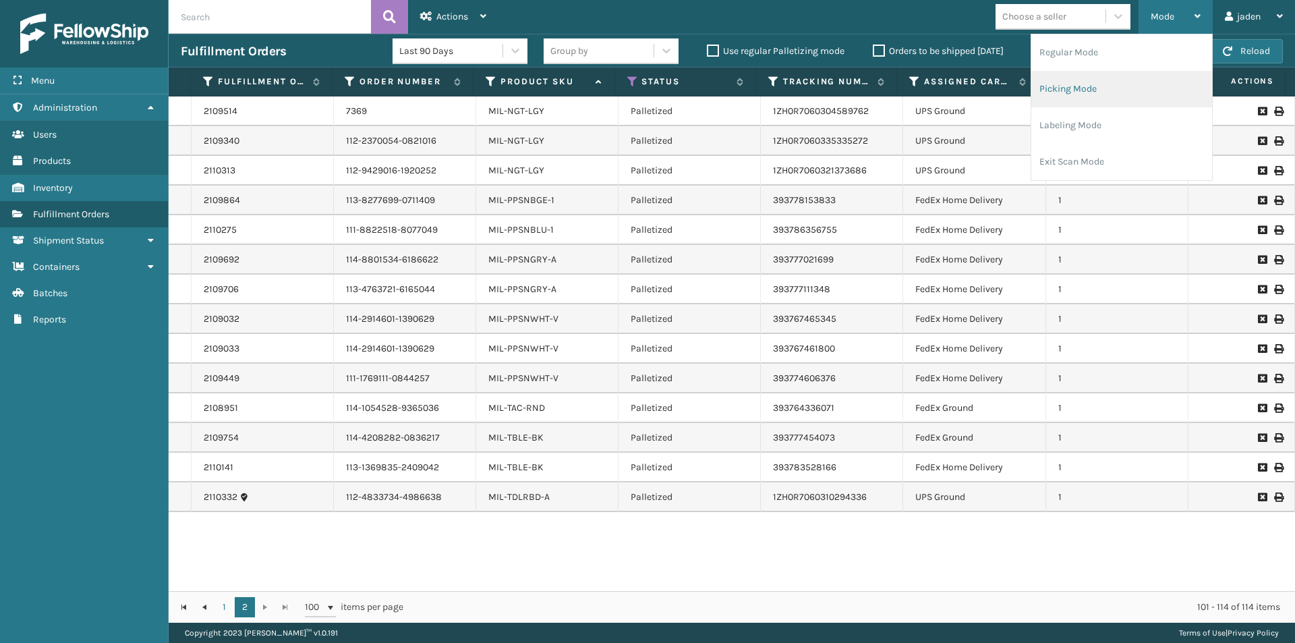
click at [1111, 84] on li "Picking Mode" at bounding box center [1121, 89] width 181 height 36
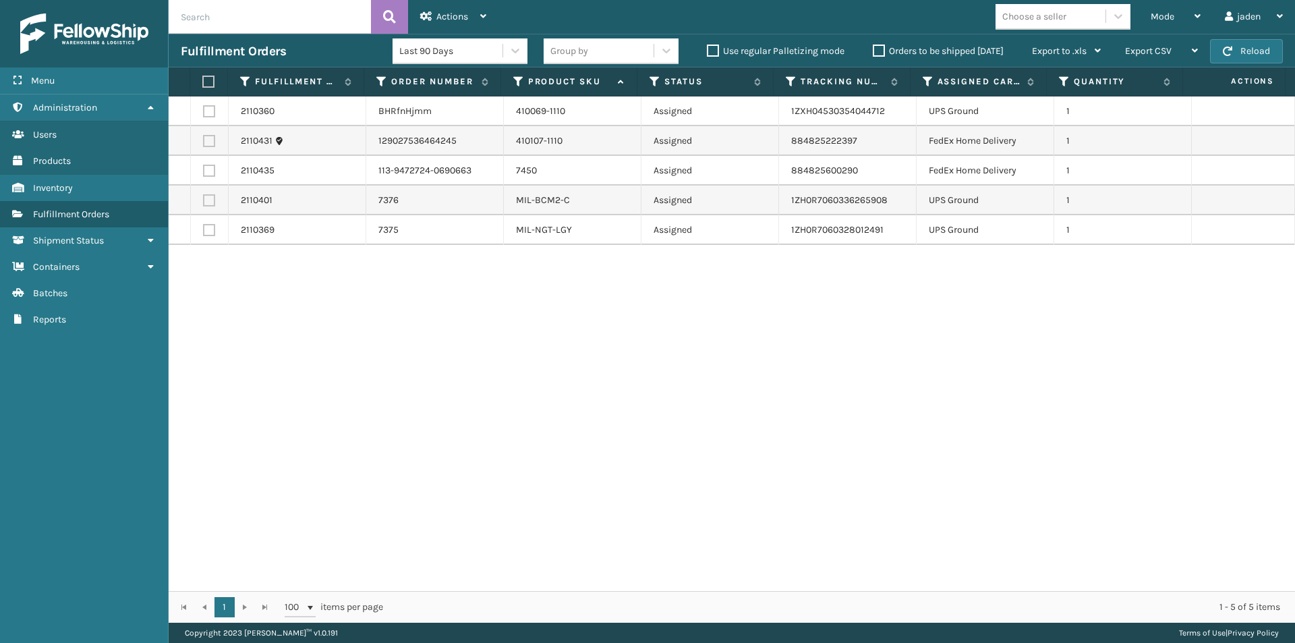
drag, startPoint x: 896, startPoint y: 357, endPoint x: 667, endPoint y: 280, distance: 241.4
click at [641, 306] on div "2110360 BHRfnHjmm 410069-1110 Assigned 1ZXH04530354044712 UPS Ground 1 2110431 …" at bounding box center [732, 343] width 1126 height 494
click at [1244, 61] on button "Reload" at bounding box center [1246, 51] width 73 height 24
click at [1250, 45] on button "Reload" at bounding box center [1246, 51] width 73 height 24
drag, startPoint x: 900, startPoint y: 396, endPoint x: 892, endPoint y: 395, distance: 8.1
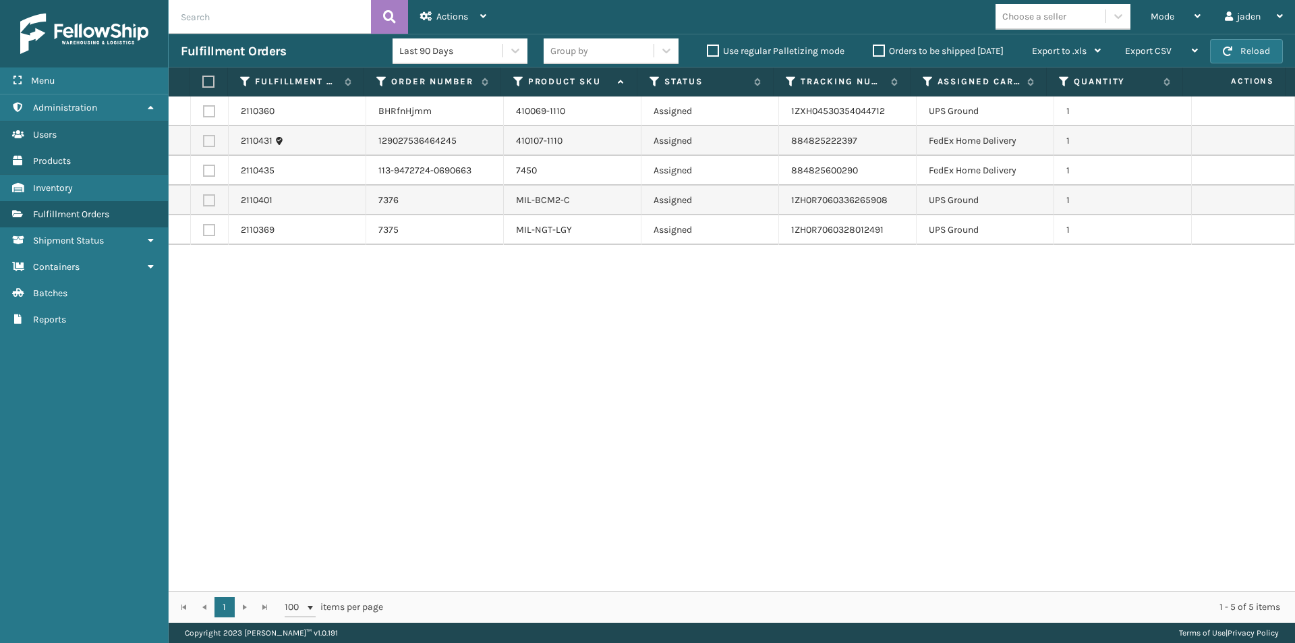
drag, startPoint x: 892, startPoint y: 395, endPoint x: 525, endPoint y: 389, distance: 367.6
click at [525, 389] on div "2110360 BHRfnHjmm 410069-1110 Assigned 1ZXH04530354044712 UPS Ground 1 2110431 …" at bounding box center [732, 343] width 1126 height 494
click at [203, 225] on label at bounding box center [209, 230] width 12 height 12
click at [203, 225] on input "checkbox" at bounding box center [203, 228] width 1 height 9
checkbox input "true"
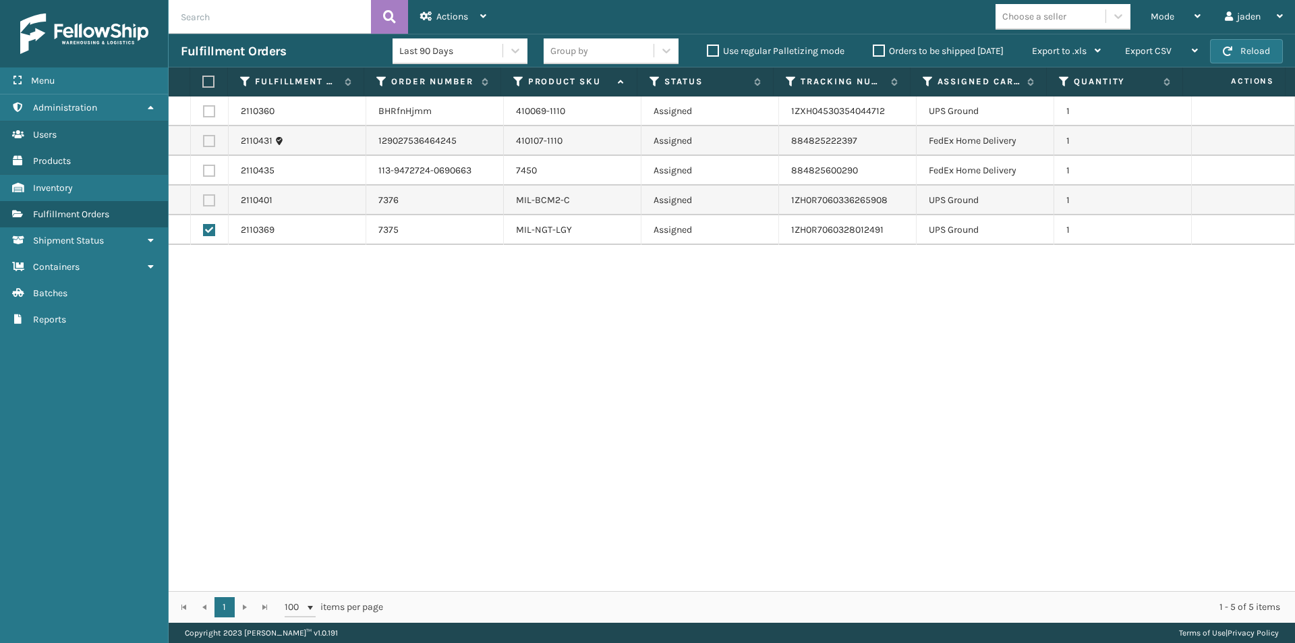
click at [205, 198] on label at bounding box center [209, 200] width 12 height 12
click at [204, 198] on input "checkbox" at bounding box center [203, 198] width 1 height 9
checkbox input "true"
click at [208, 110] on label at bounding box center [209, 111] width 12 height 12
click at [204, 110] on input "checkbox" at bounding box center [203, 109] width 1 height 9
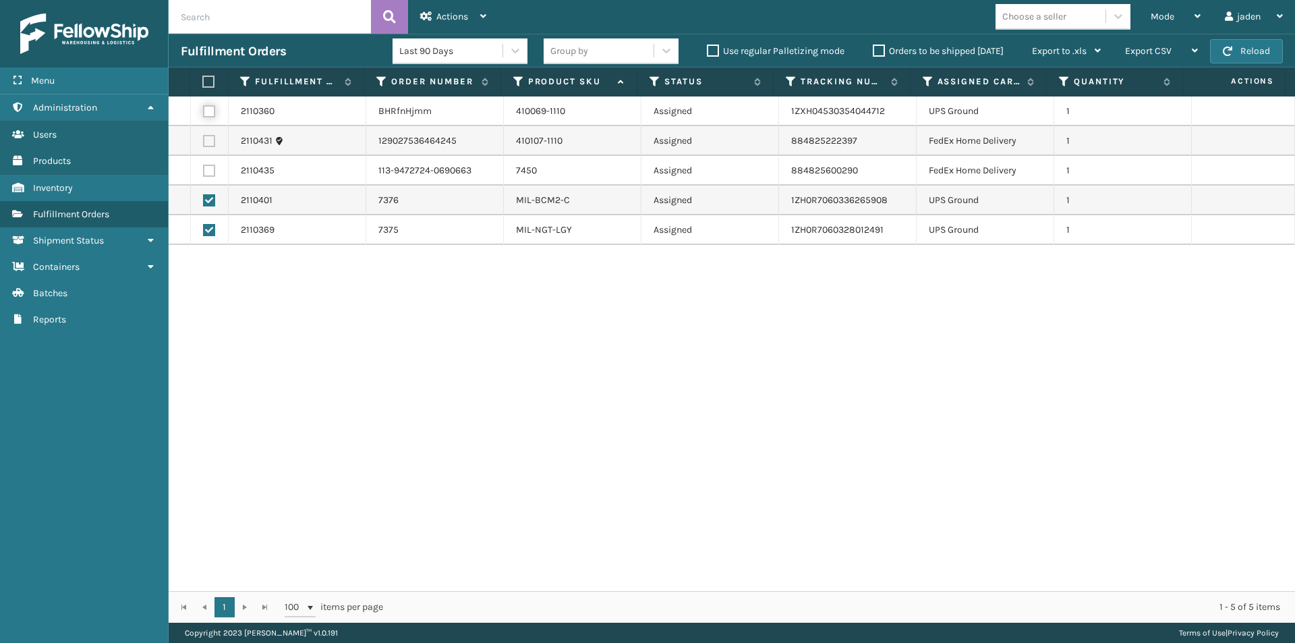
checkbox input "true"
click at [471, 1] on div "Actions" at bounding box center [453, 17] width 66 height 34
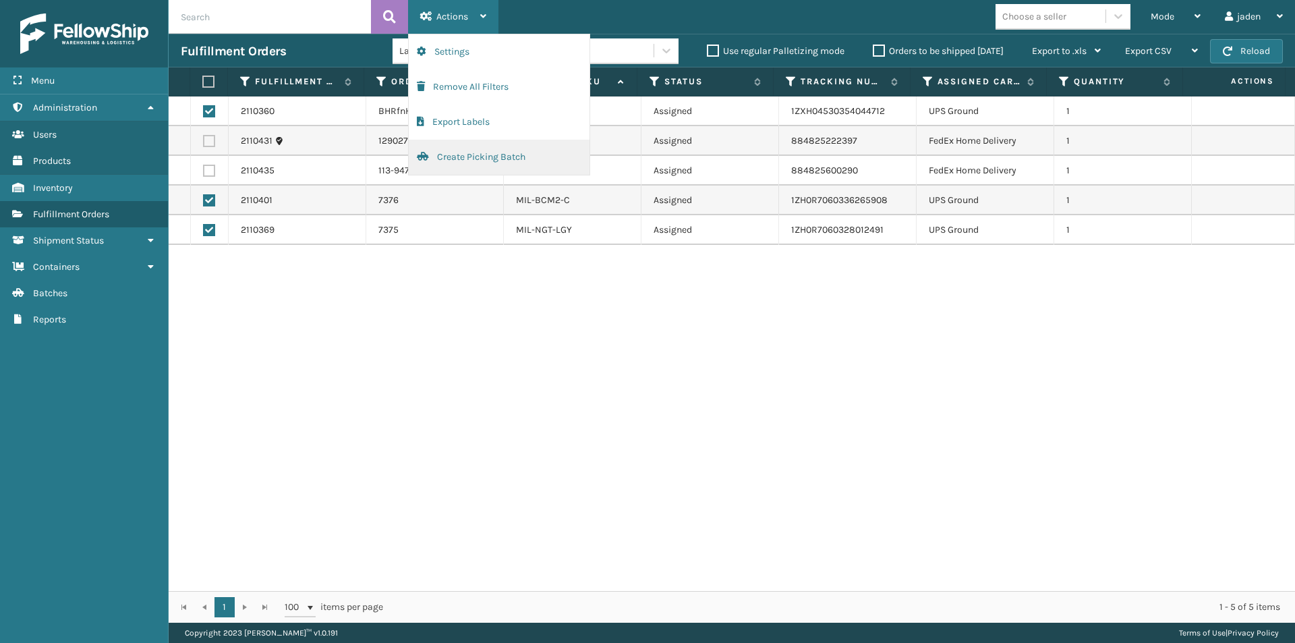
click at [470, 156] on button "Create Picking Batch" at bounding box center [499, 157] width 181 height 35
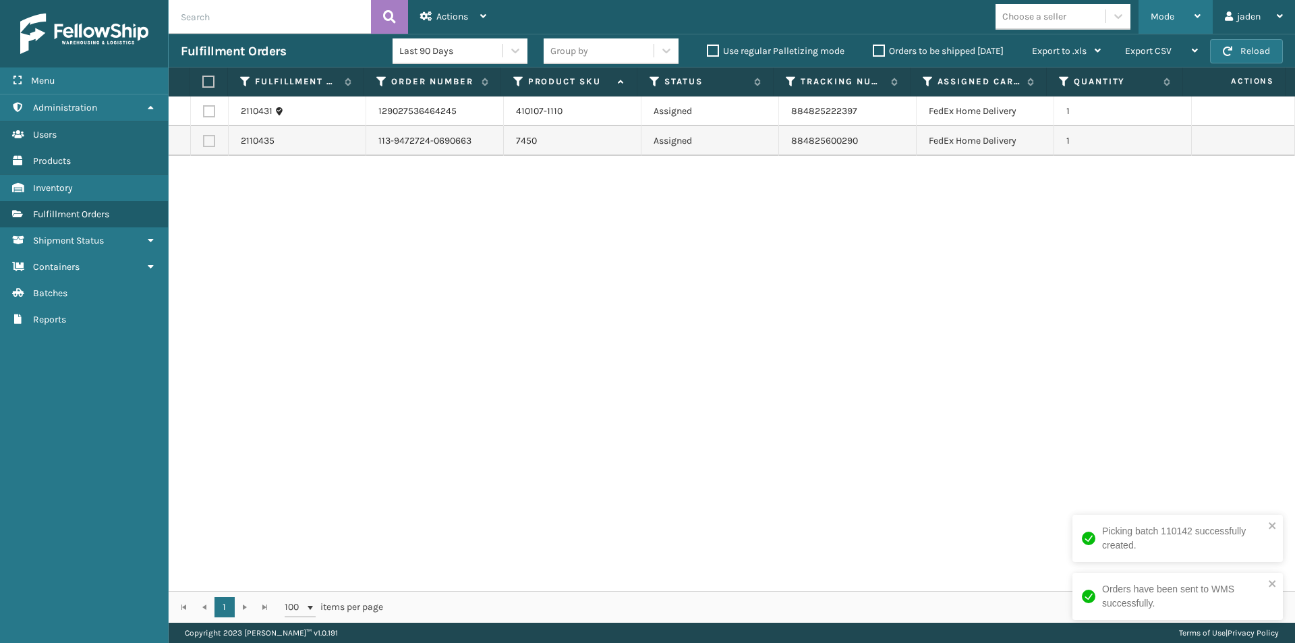
click at [1159, 29] on div "Mode" at bounding box center [1175, 17] width 50 height 34
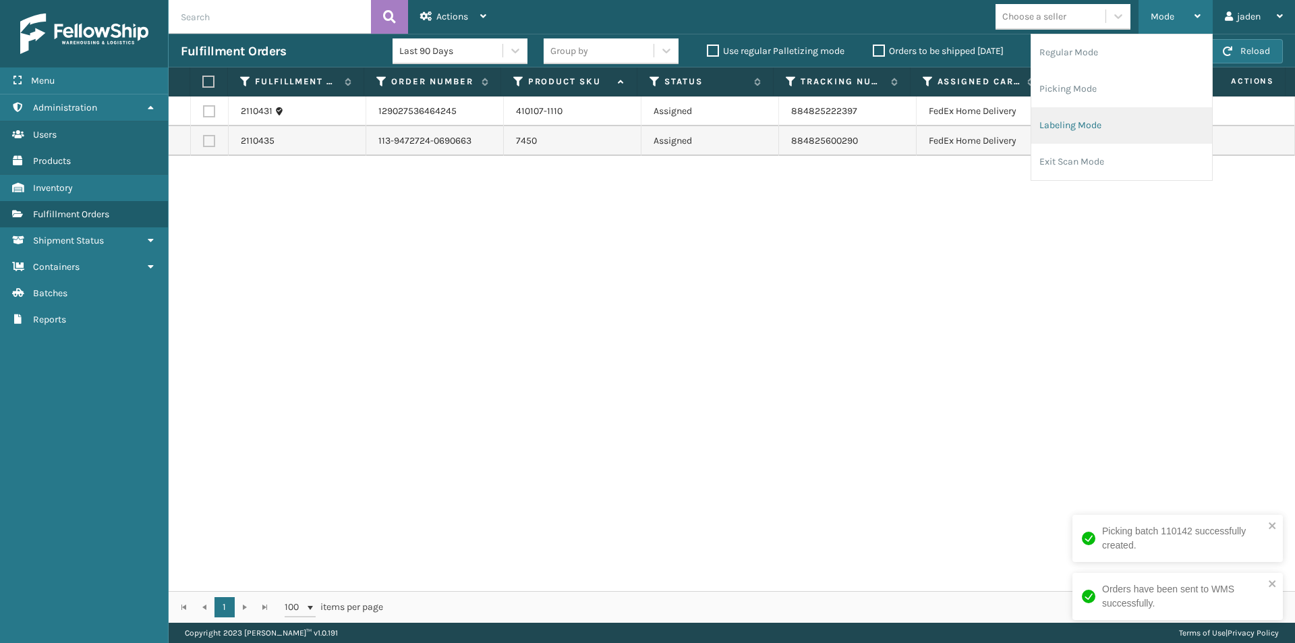
click at [1113, 125] on li "Labeling Mode" at bounding box center [1121, 125] width 181 height 36
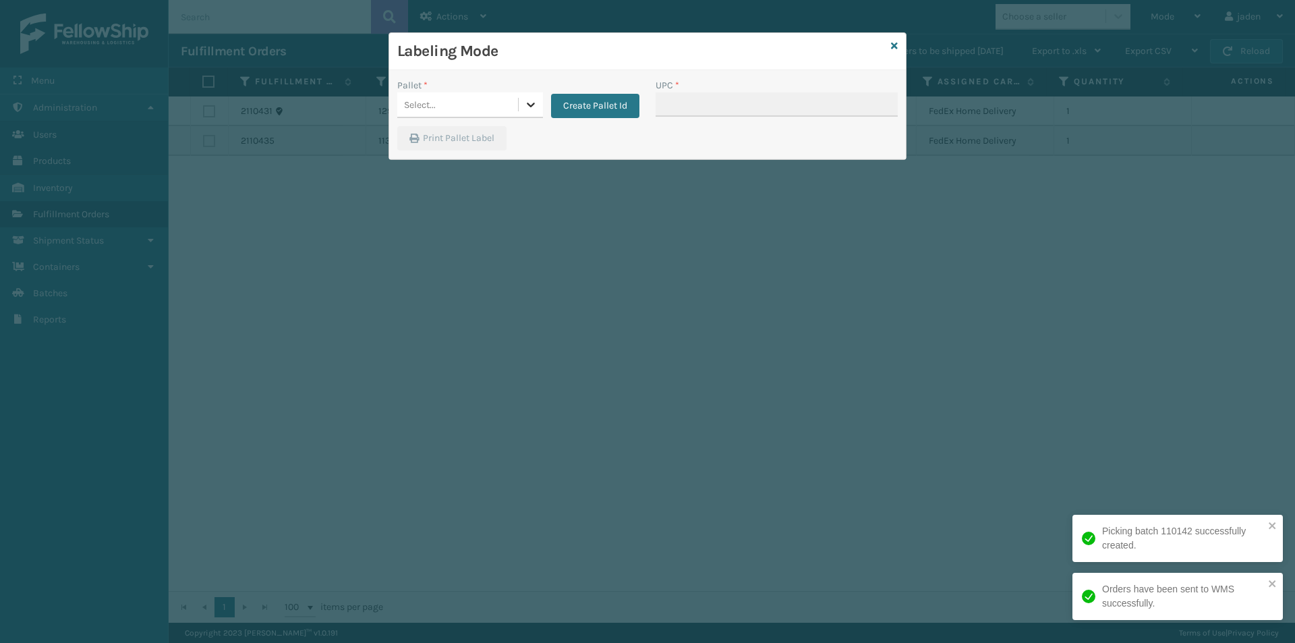
click at [530, 106] on icon at bounding box center [530, 104] width 13 height 13
click at [465, 180] on div "Labeling Mode Pallet * option UPSG-SAN0Y640Z5 focused, 2 of 2. 2 results availa…" at bounding box center [647, 321] width 1295 height 643
click at [508, 158] on div "UPSG-SAN0Y640Z5" at bounding box center [470, 163] width 146 height 25
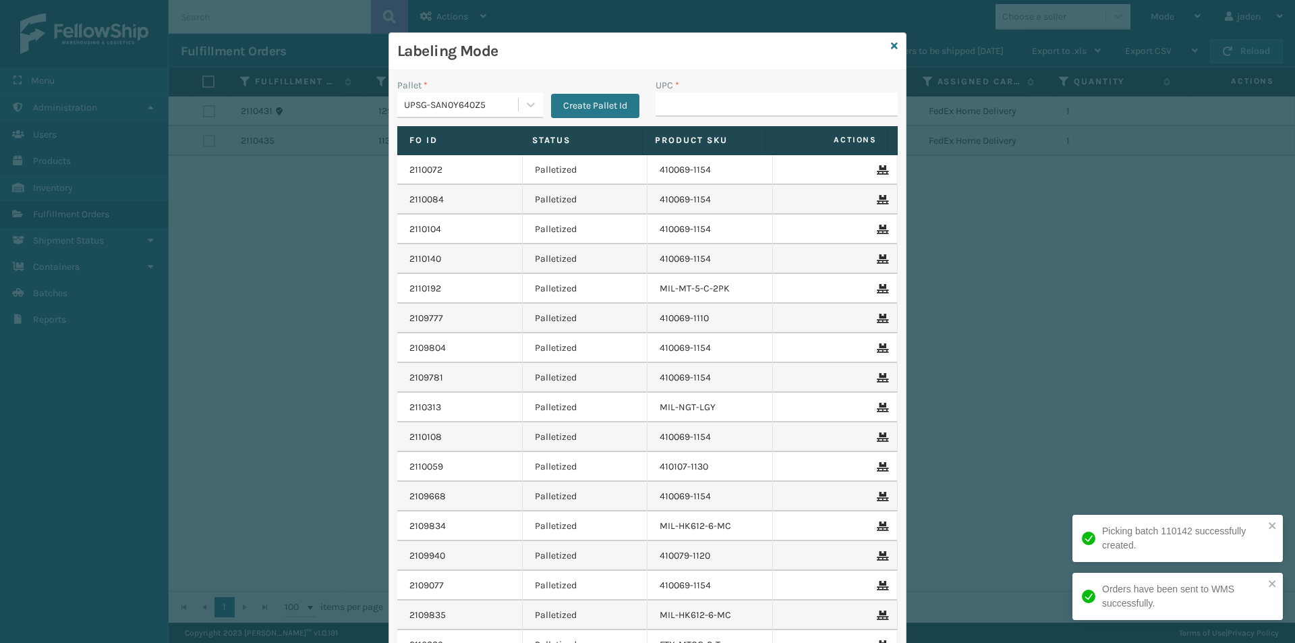
click at [728, 88] on div "UPC *" at bounding box center [776, 85] width 242 height 14
click at [729, 102] on input "UPC *" at bounding box center [776, 104] width 242 height 24
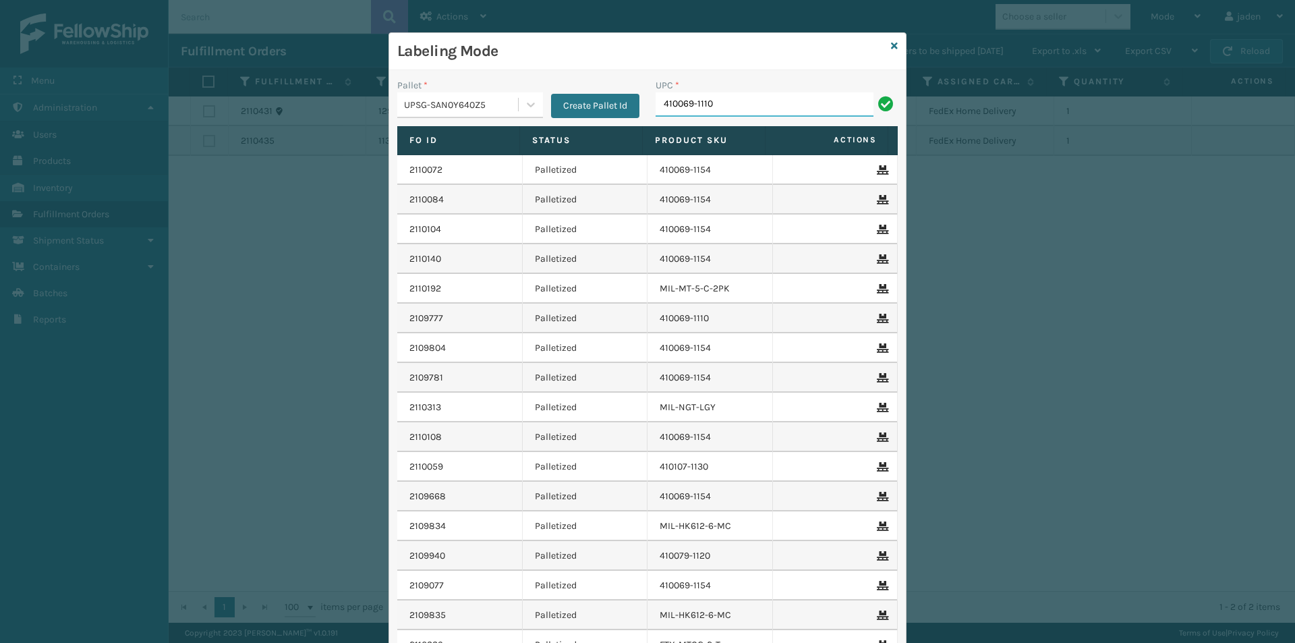
type input "410069-1110"
click at [891, 50] on icon at bounding box center [894, 45] width 7 height 9
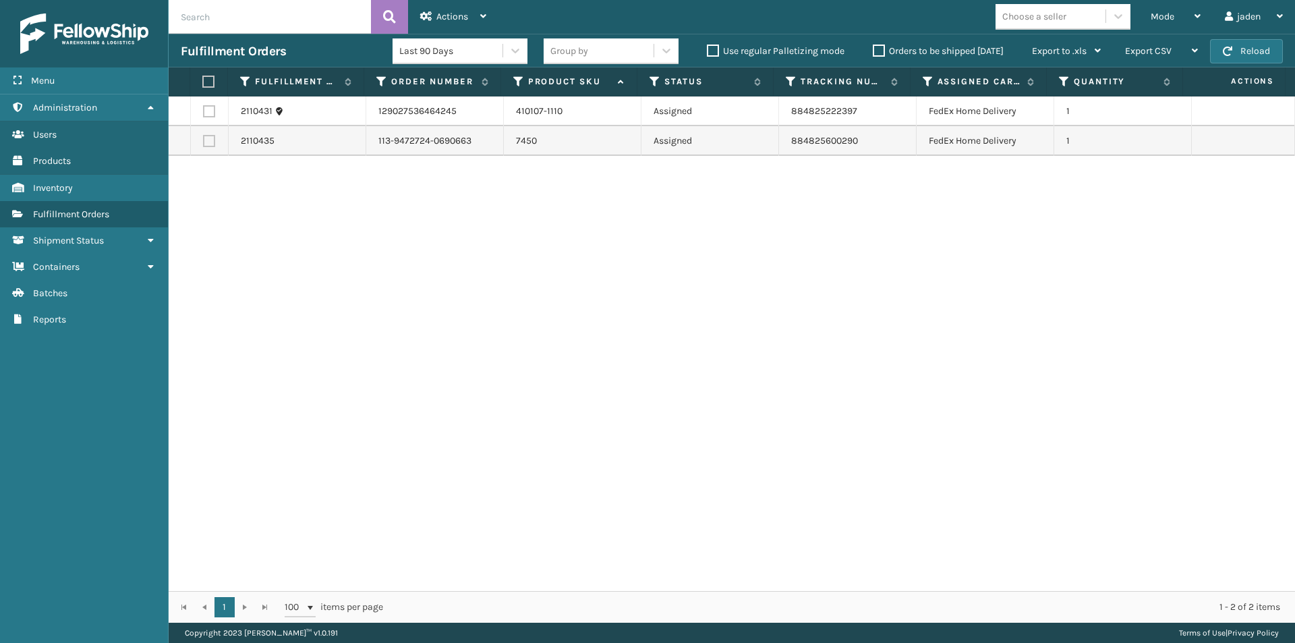
drag, startPoint x: 909, startPoint y: 199, endPoint x: 980, endPoint y: 65, distance: 151.1
click at [676, 198] on div "2110431 129027536464245 410107-1110 Assigned 884825222397 FedEx Home Delivery 1…" at bounding box center [732, 343] width 1126 height 494
click at [1161, 13] on span "Mode" at bounding box center [1162, 16] width 24 height 11
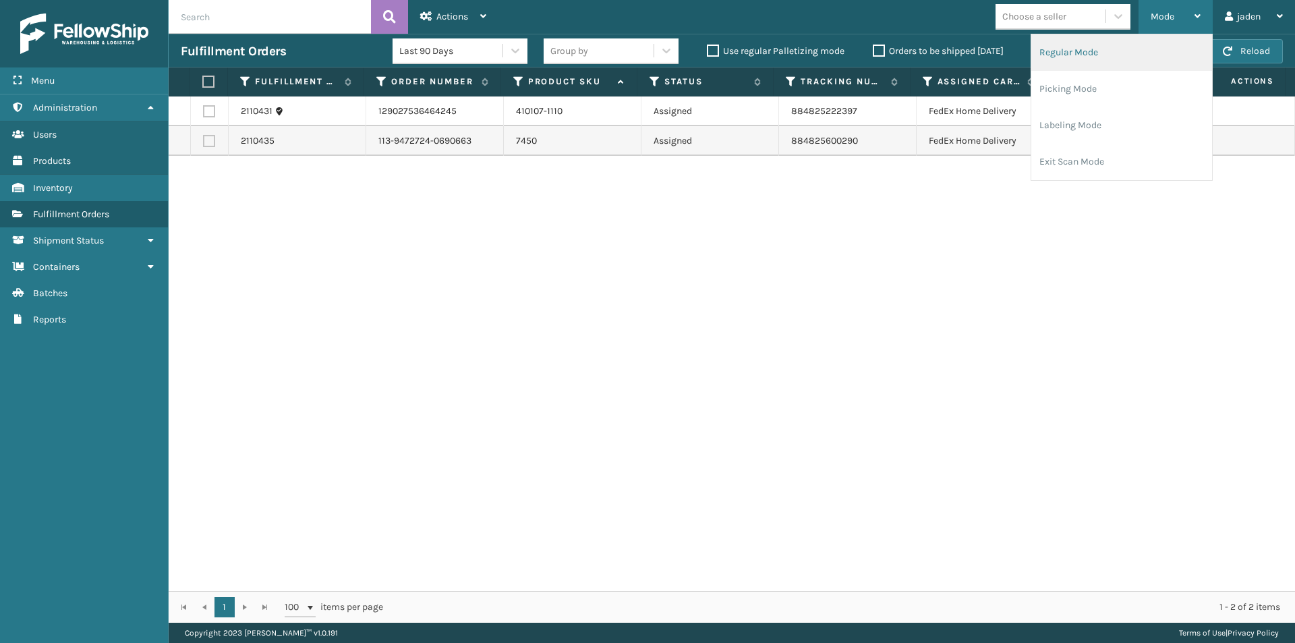
click at [1099, 51] on li "Regular Mode" at bounding box center [1121, 52] width 181 height 36
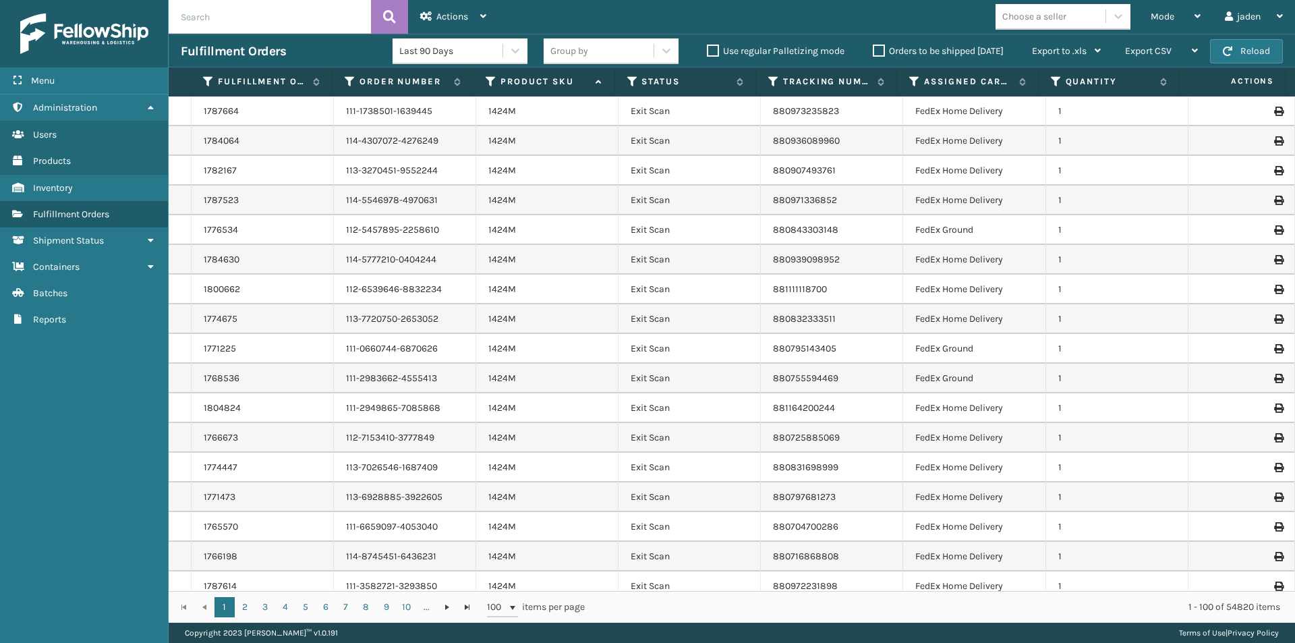
click at [633, 75] on th "Status" at bounding box center [685, 81] width 141 height 29
click at [633, 81] on icon at bounding box center [632, 82] width 11 height 12
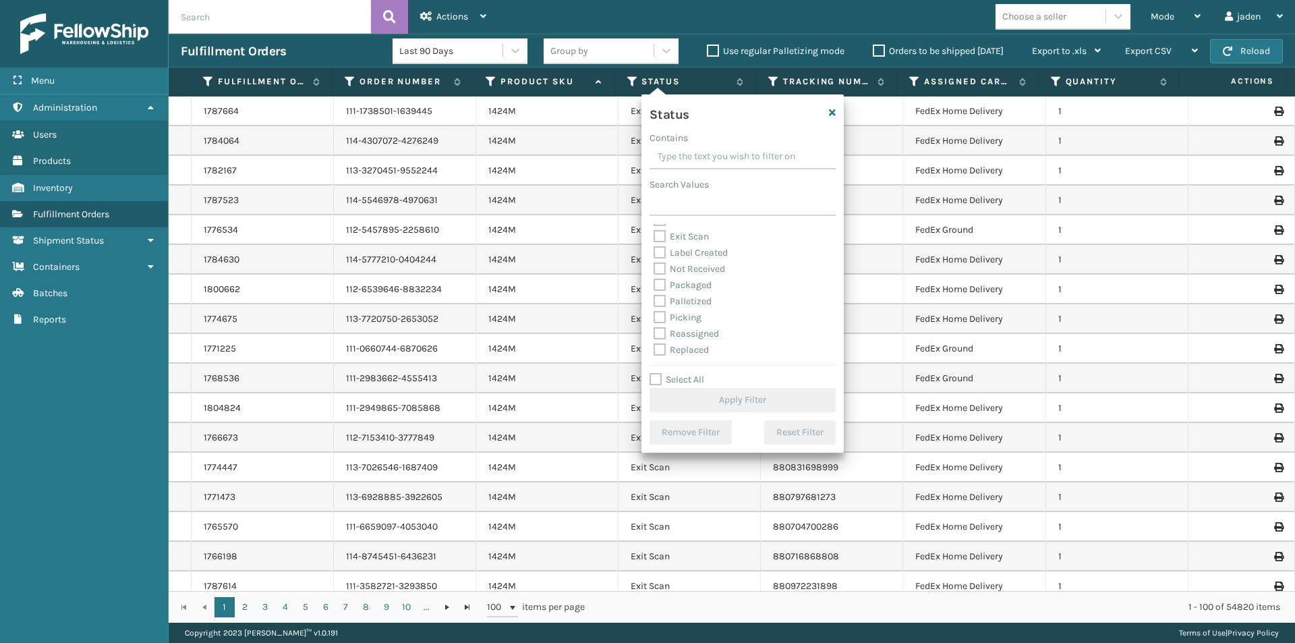
scroll to position [67, 0]
click at [659, 297] on label "Picking" at bounding box center [677, 293] width 48 height 11
click at [654, 295] on input "Picking" at bounding box center [653, 290] width 1 height 9
checkbox input "true"
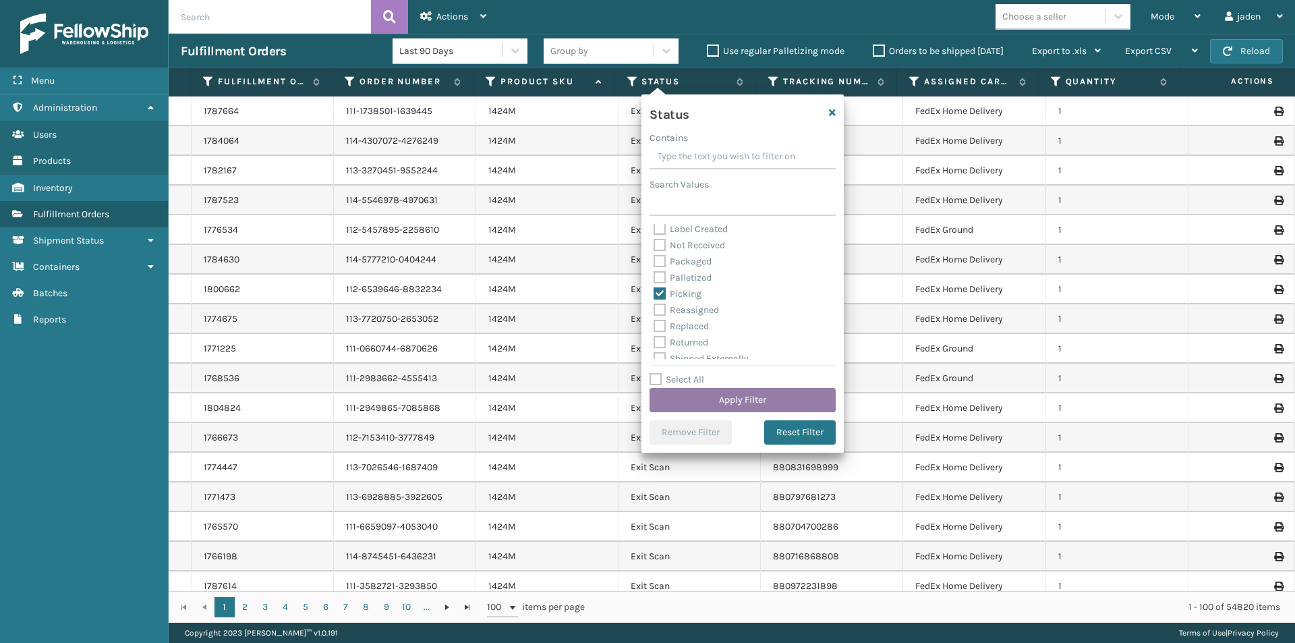
click at [721, 407] on button "Apply Filter" at bounding box center [742, 400] width 186 height 24
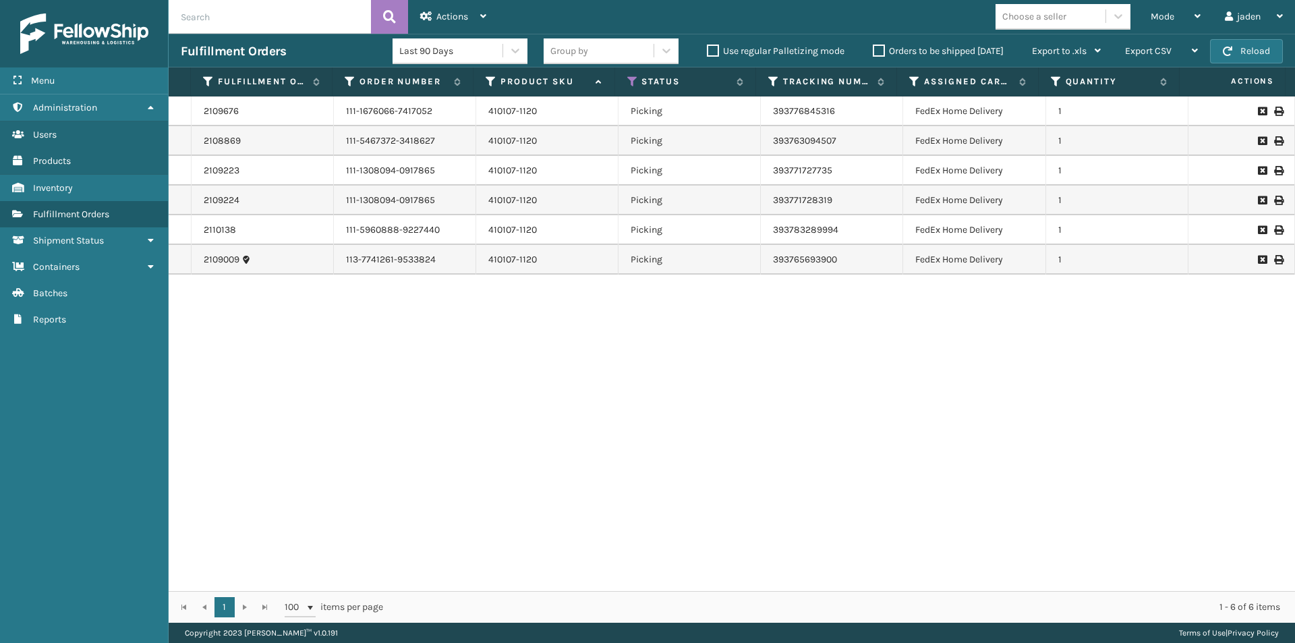
drag, startPoint x: 812, startPoint y: 392, endPoint x: 594, endPoint y: 371, distance: 218.8
click at [597, 392] on div "2109676 111-1676066-7417052 410107-1120 Picking 393776845316 FedEx Home Deliver…" at bounding box center [732, 343] width 1126 height 494
click at [1235, 52] on button "Reload" at bounding box center [1246, 51] width 73 height 24
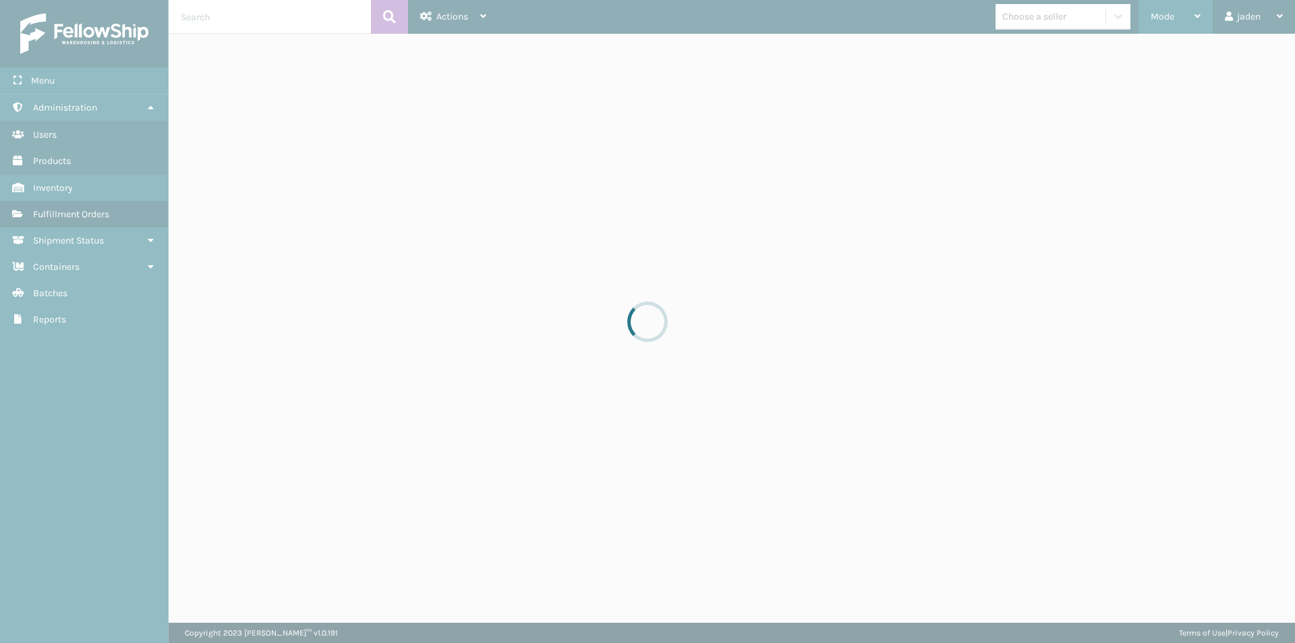
click at [1175, 12] on div "Mode" at bounding box center [1175, 17] width 50 height 34
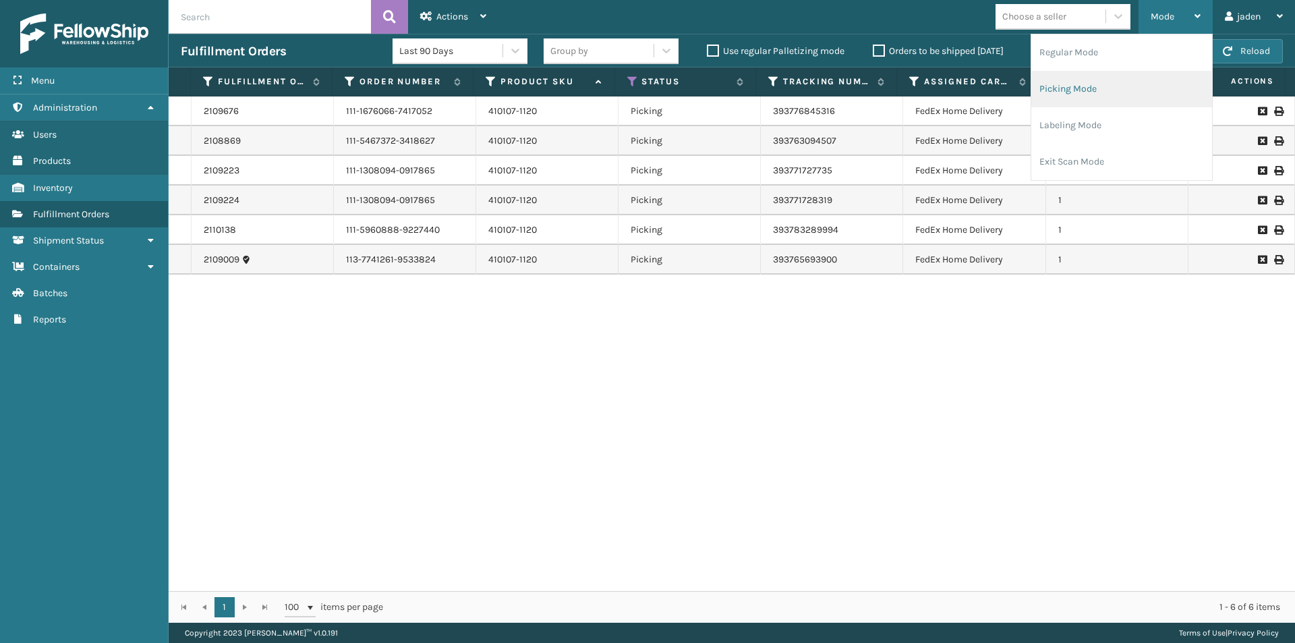
click at [1121, 96] on li "Picking Mode" at bounding box center [1121, 89] width 181 height 36
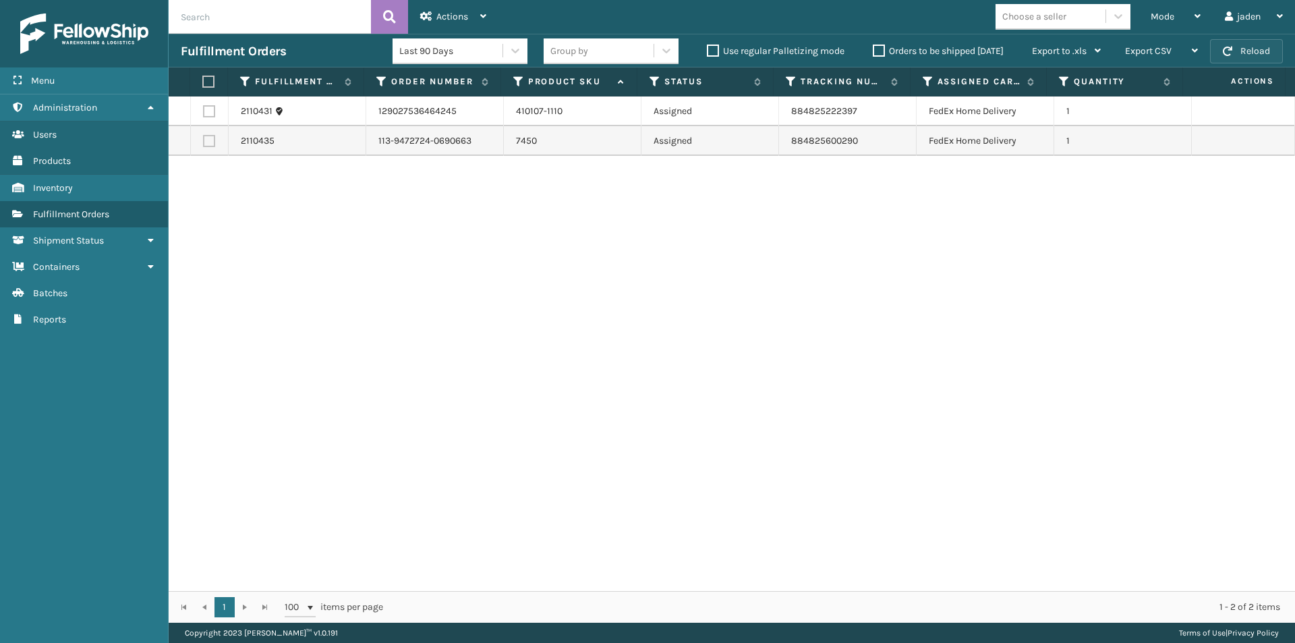
click at [1235, 47] on button "Reload" at bounding box center [1246, 51] width 73 height 24
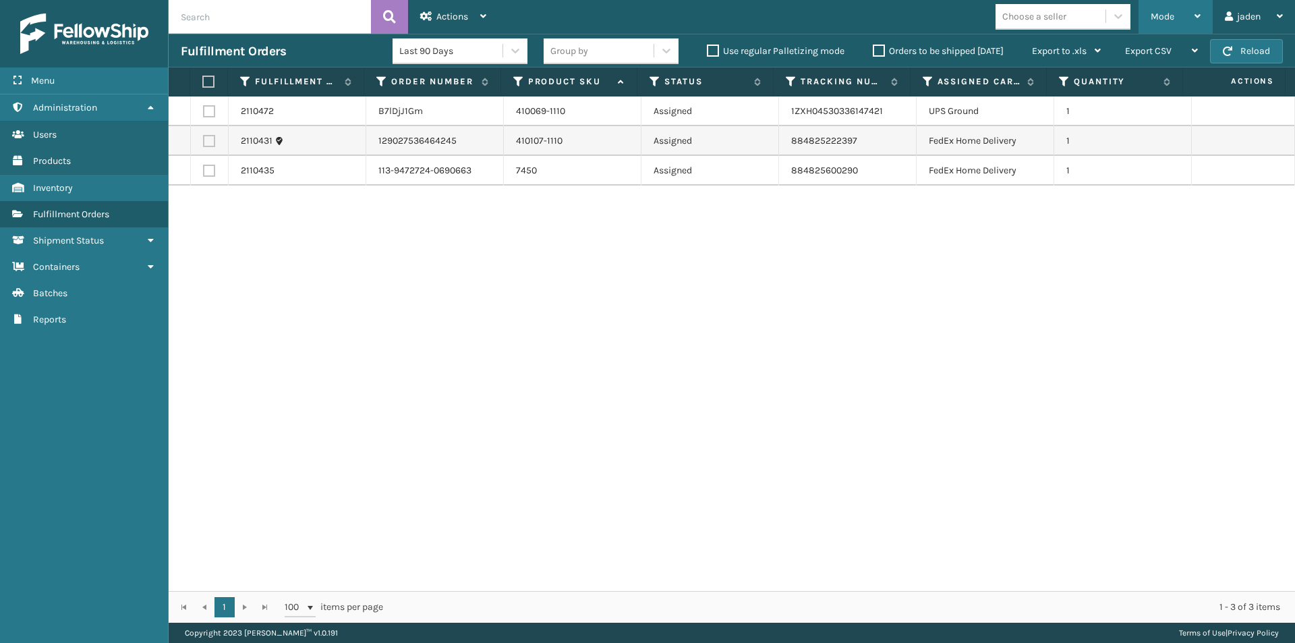
click at [1164, 12] on span "Mode" at bounding box center [1162, 16] width 24 height 11
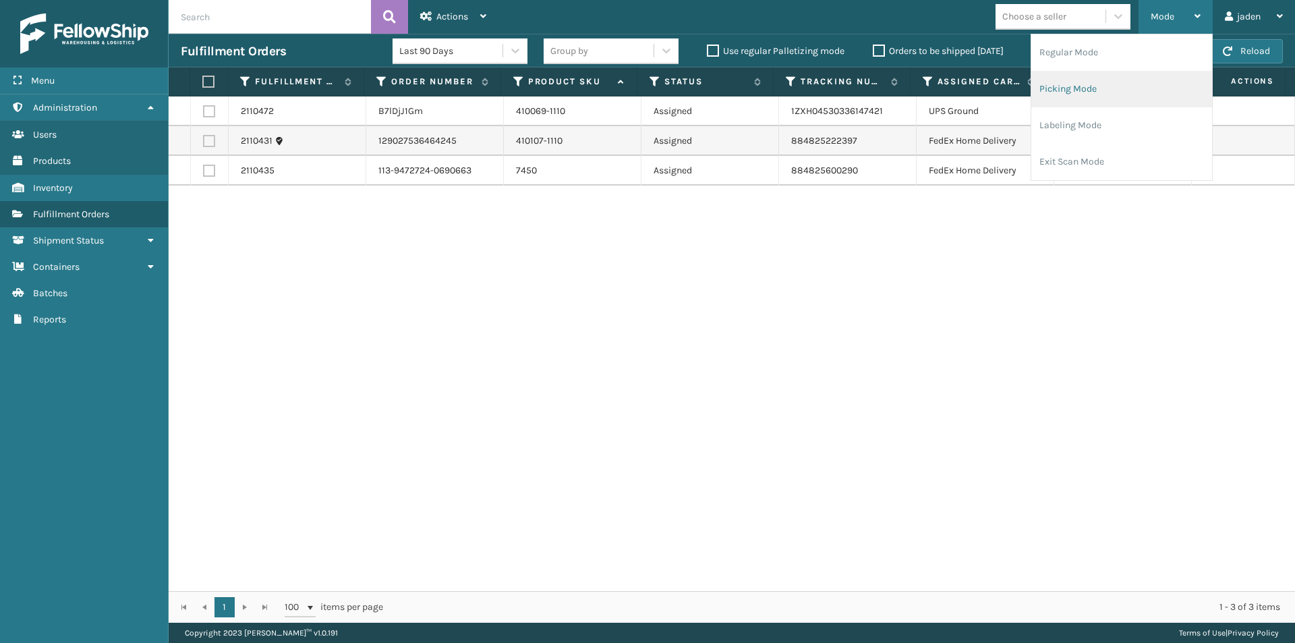
click at [1104, 90] on li "Picking Mode" at bounding box center [1121, 89] width 181 height 36
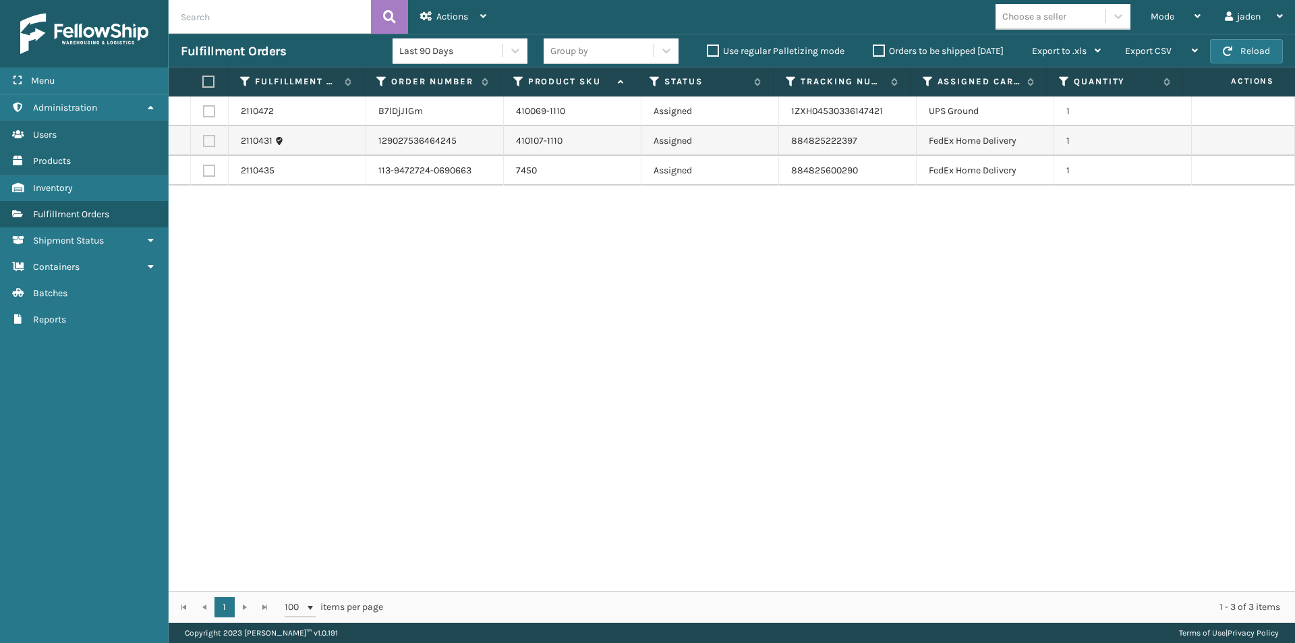
drag, startPoint x: 781, startPoint y: 342, endPoint x: 769, endPoint y: 342, distance: 11.5
drag, startPoint x: 769, startPoint y: 342, endPoint x: 441, endPoint y: 397, distance: 332.9
click at [441, 397] on div "2110472 B7lDjJ1Gm 410069-1110 Assigned 1ZXH04530336147421 UPS Ground 1 2110431 …" at bounding box center [732, 343] width 1126 height 494
click at [1240, 50] on button "Reload" at bounding box center [1246, 51] width 73 height 24
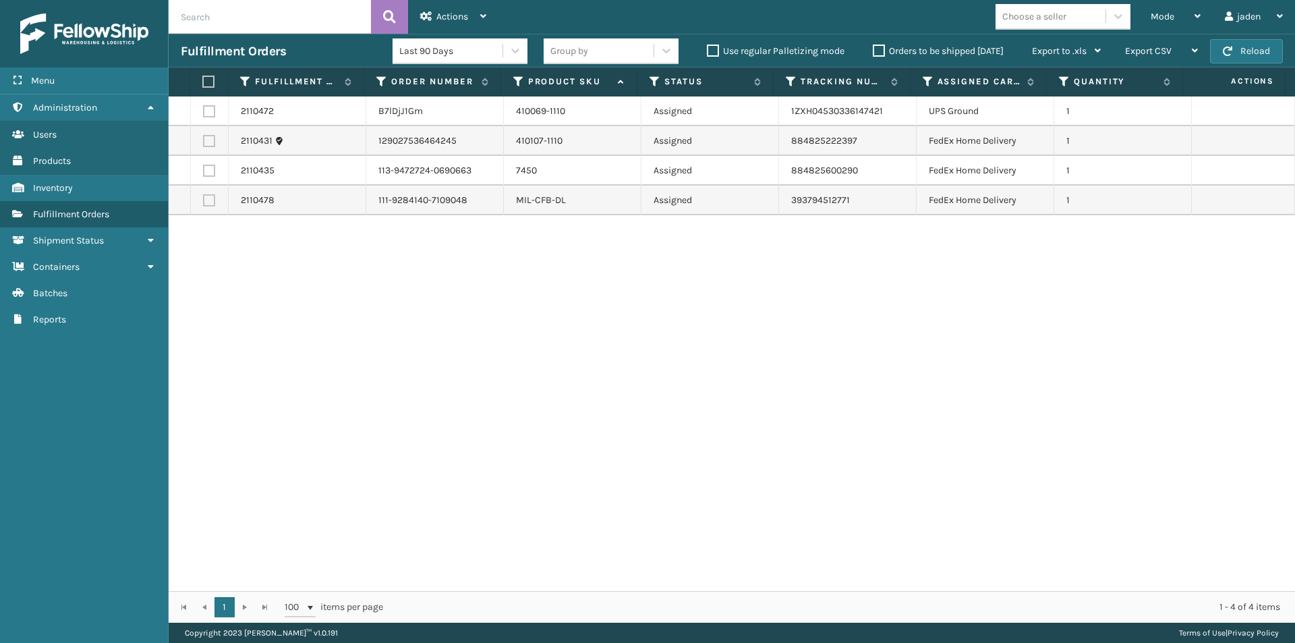
drag, startPoint x: 872, startPoint y: 403, endPoint x: 844, endPoint y: 403, distance: 27.6
drag, startPoint x: 844, startPoint y: 403, endPoint x: 264, endPoint y: 339, distance: 583.4
click at [265, 339] on div "2110472 B7lDjJ1Gm 410069-1110 Assigned 1ZXH04530336147421 UPS Ground 1 2110431 …" at bounding box center [732, 343] width 1126 height 494
drag, startPoint x: 777, startPoint y: 394, endPoint x: 399, endPoint y: 369, distance: 378.5
click at [399, 369] on div "2110472 B7lDjJ1Gm 410069-1110 Assigned 1ZXH04530336147421 UPS Ground 1 2110431 …" at bounding box center [732, 343] width 1126 height 494
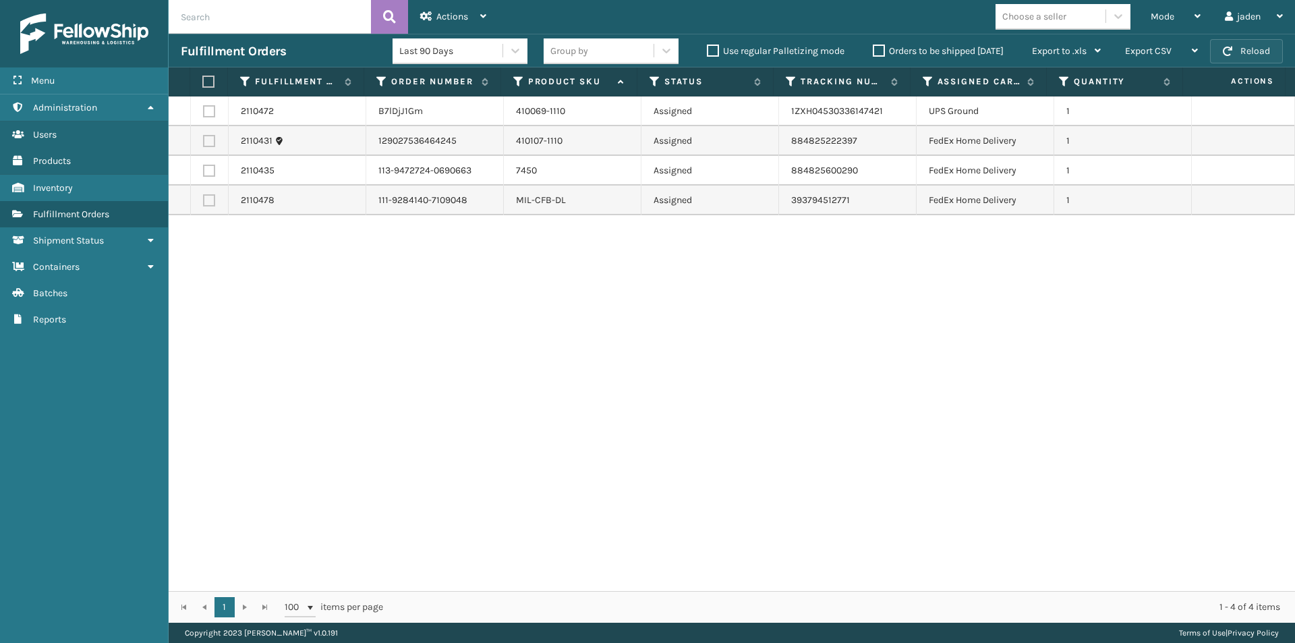
click at [1280, 52] on button "Reload" at bounding box center [1246, 51] width 73 height 24
